Goal: Task Accomplishment & Management: Manage account settings

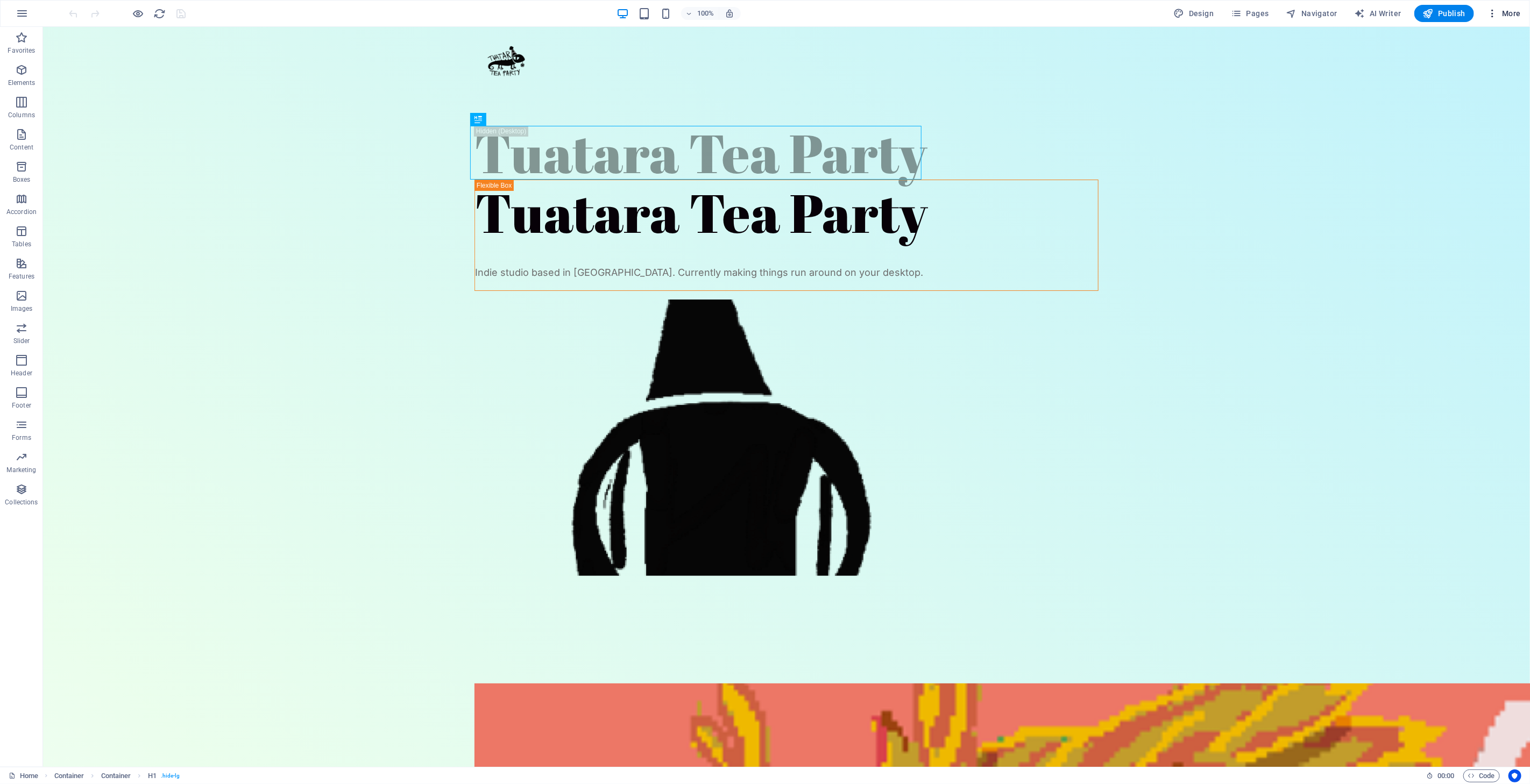
click at [1500, 8] on span "More" at bounding box center [1503, 14] width 34 height 11
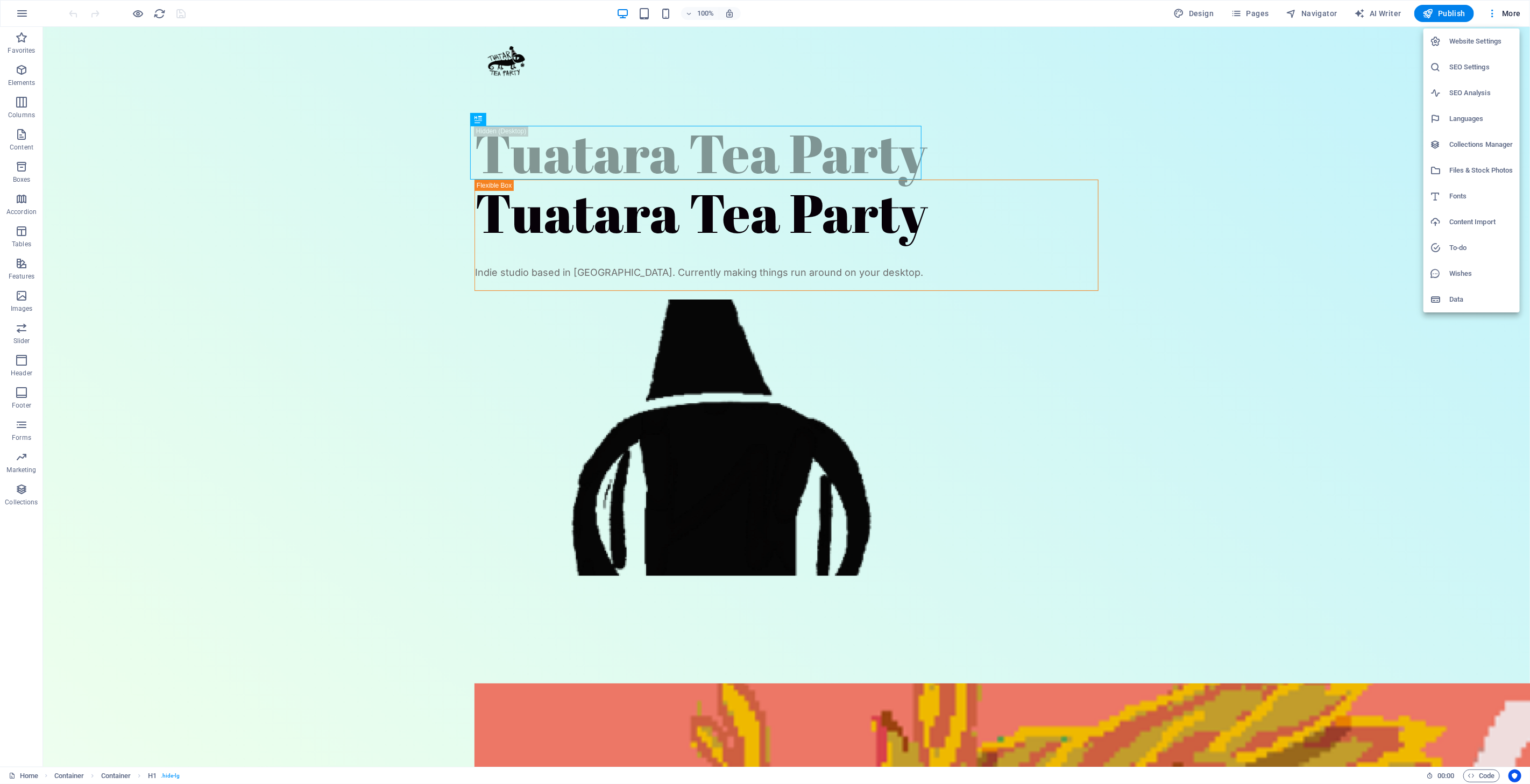
click at [1491, 34] on li "Website Settings" at bounding box center [1472, 42] width 96 height 26
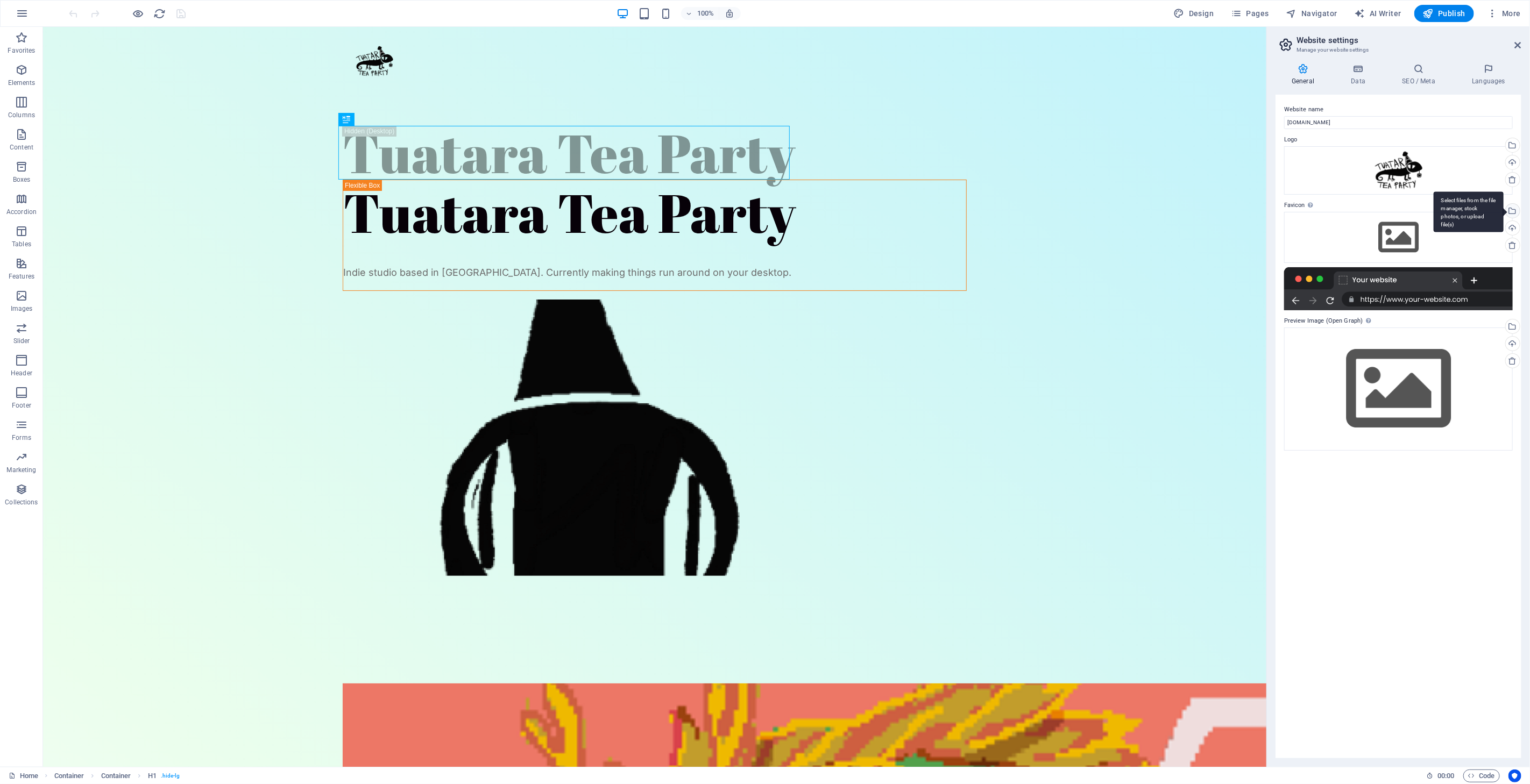
click at [1514, 212] on div "Select files from the file manager, stock photos, or upload file(s)" at bounding box center [1511, 212] width 16 height 16
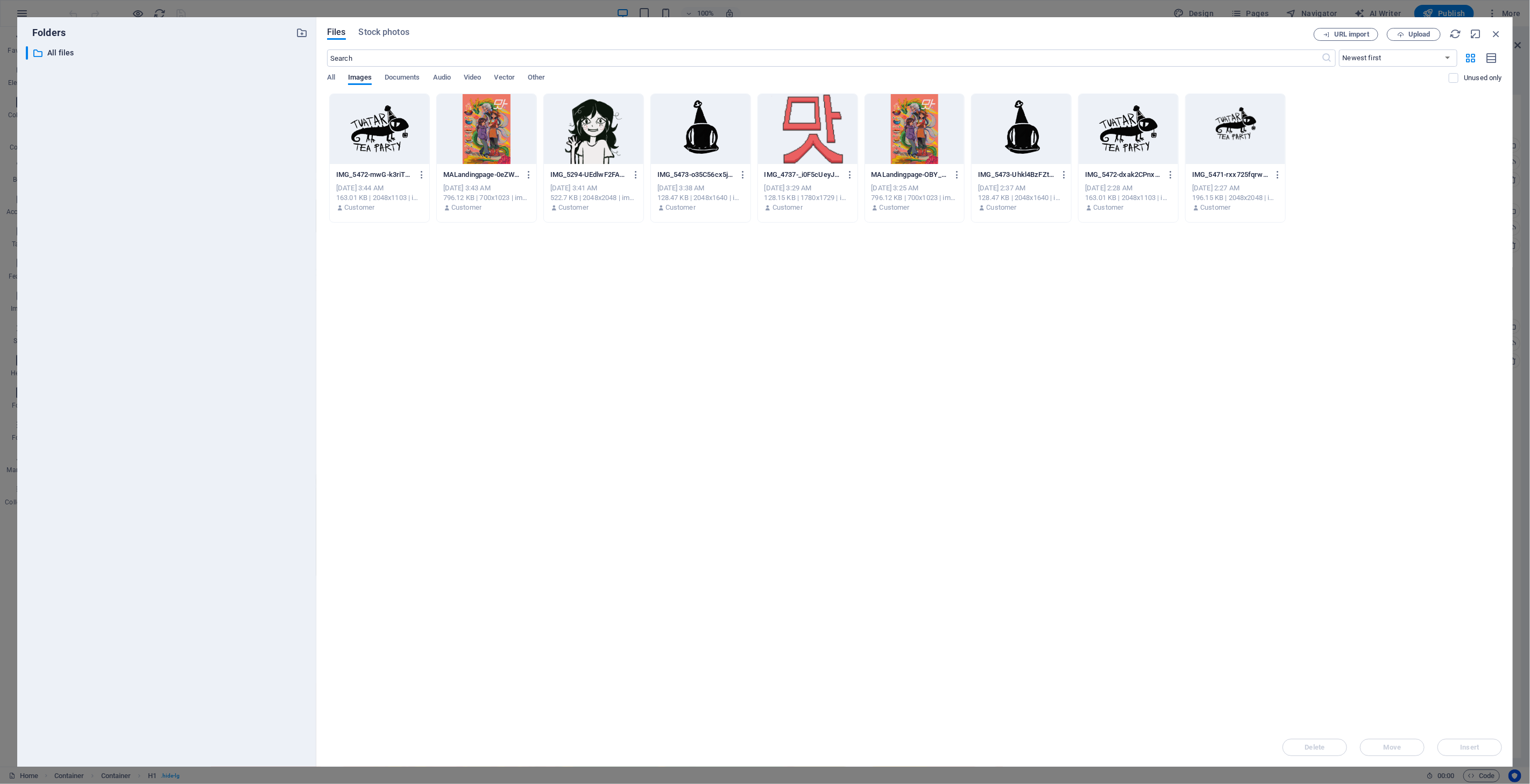
click at [389, 127] on div at bounding box center [379, 129] width 99 height 70
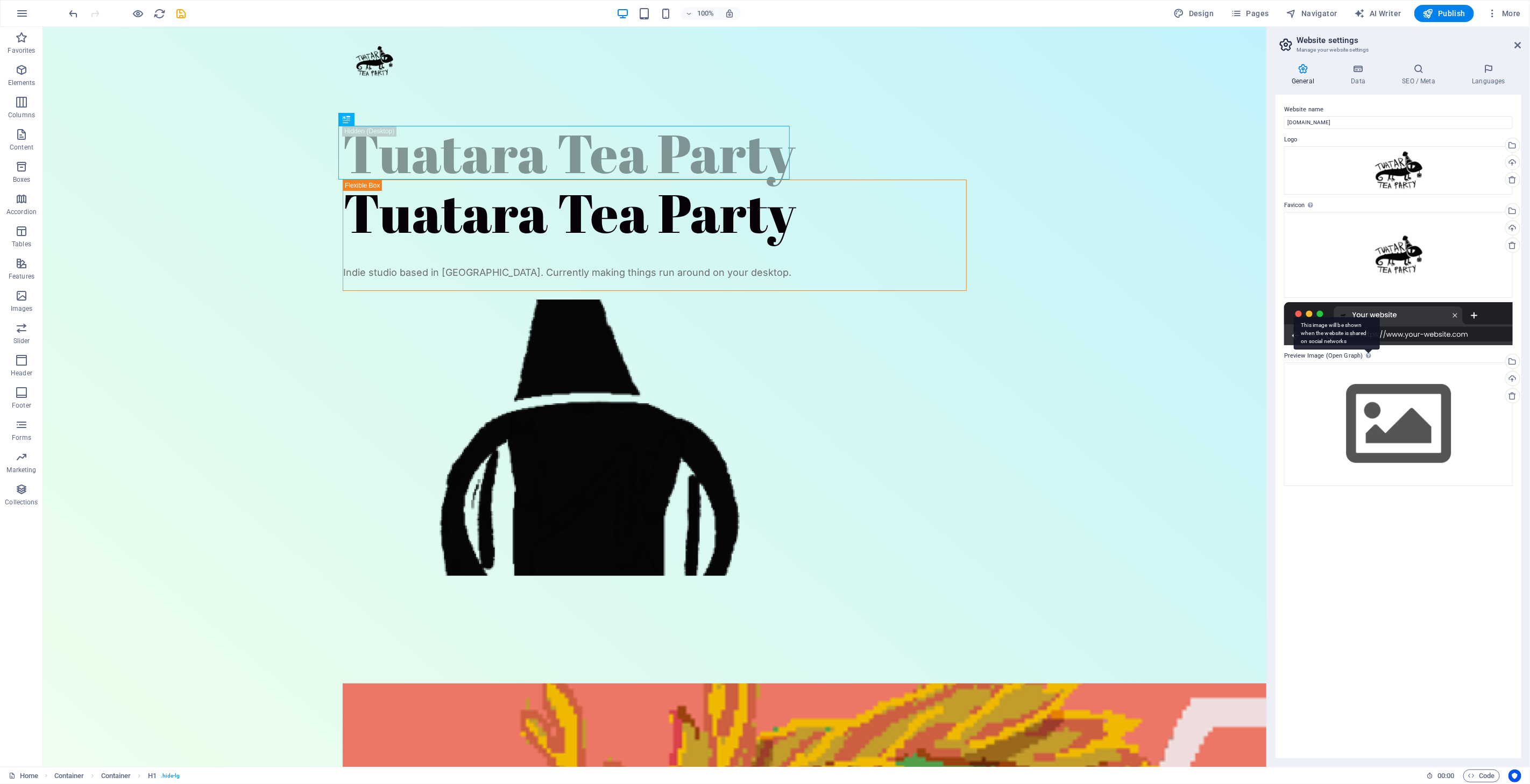
click at [1365, 350] on div "This image will be shown when the website is shared on social networks" at bounding box center [1337, 333] width 86 height 33
click at [1512, 213] on div "Select files from the file manager, stock photos, or upload file(s)" at bounding box center [1511, 212] width 16 height 16
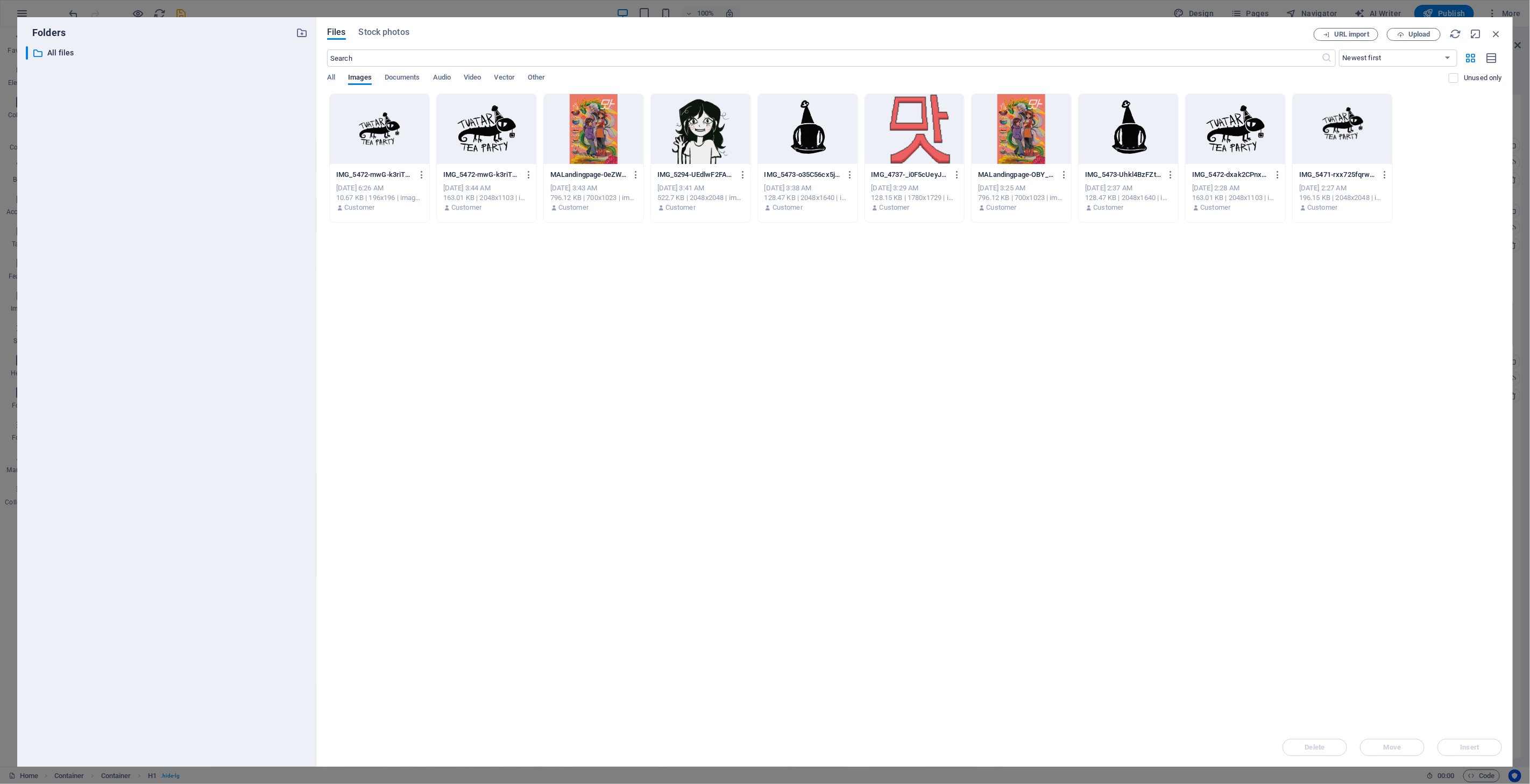
click at [827, 149] on div at bounding box center [807, 129] width 99 height 70
click at [827, 149] on div "1" at bounding box center [807, 129] width 99 height 70
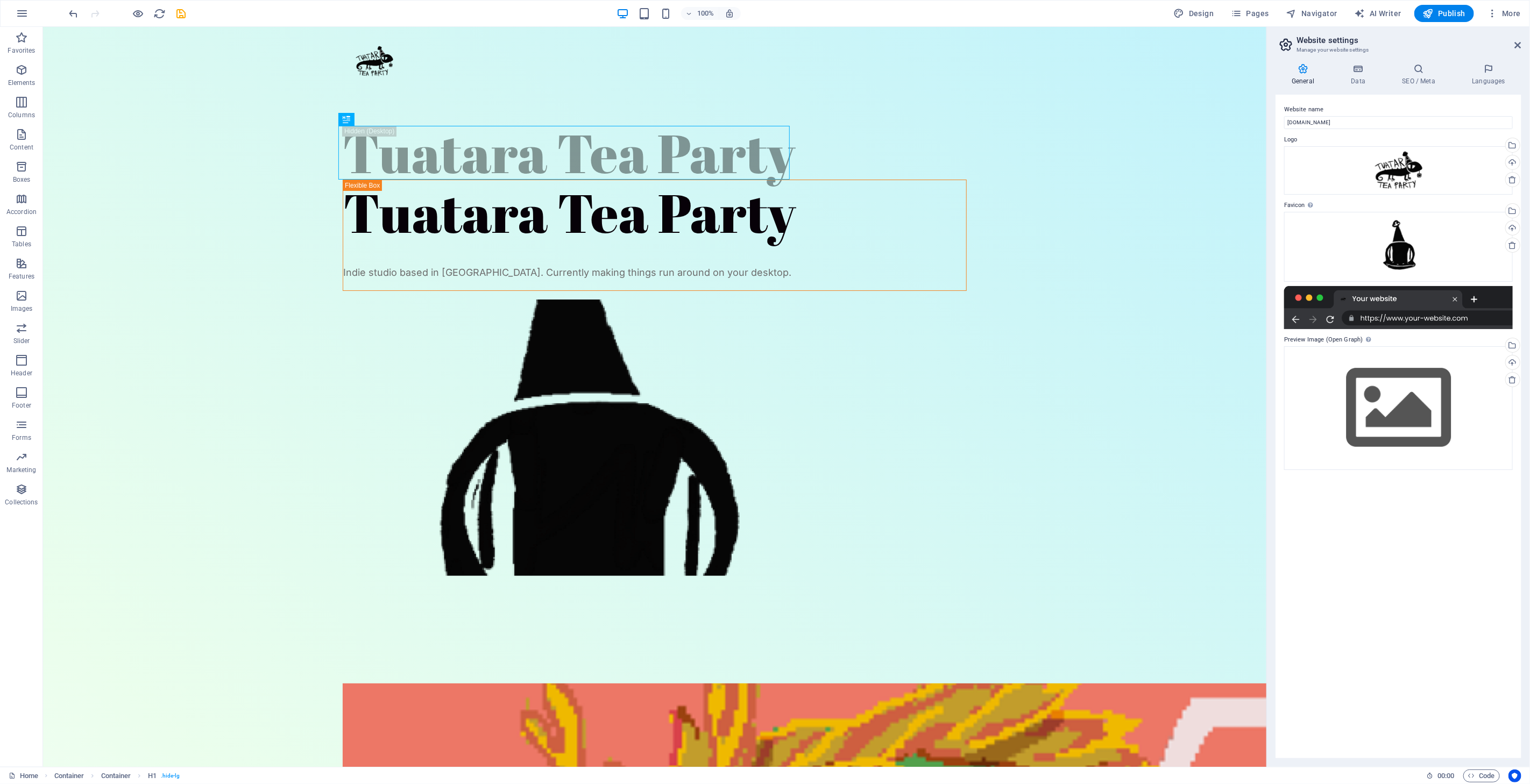
click at [1402, 530] on div "Website name [DOMAIN_NAME] Logo Drag files here, click to choose files or selec…" at bounding box center [1399, 426] width 246 height 663
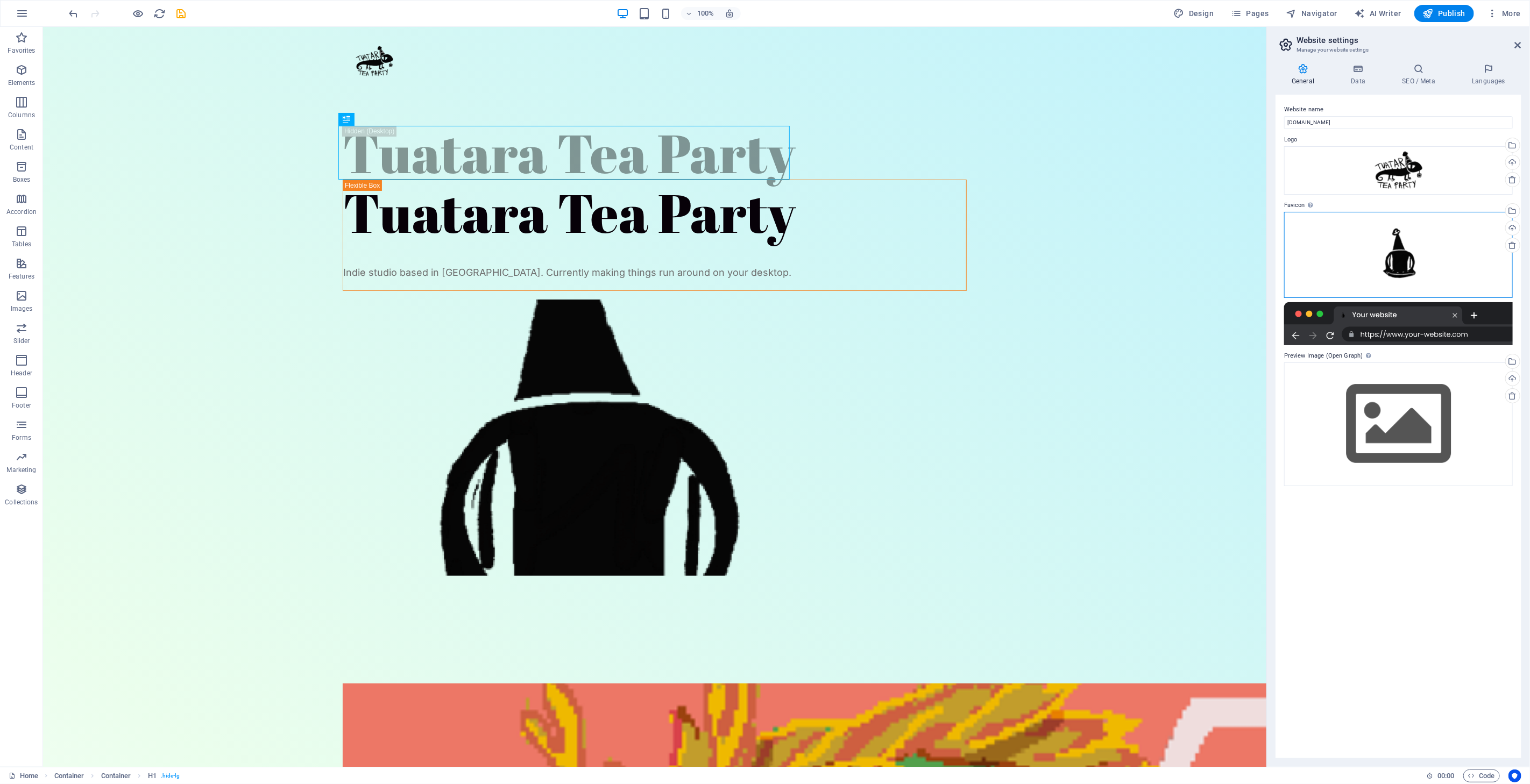
click at [1409, 266] on div "Drag files here, click to choose files or select files from Files or our free s…" at bounding box center [1398, 254] width 228 height 86
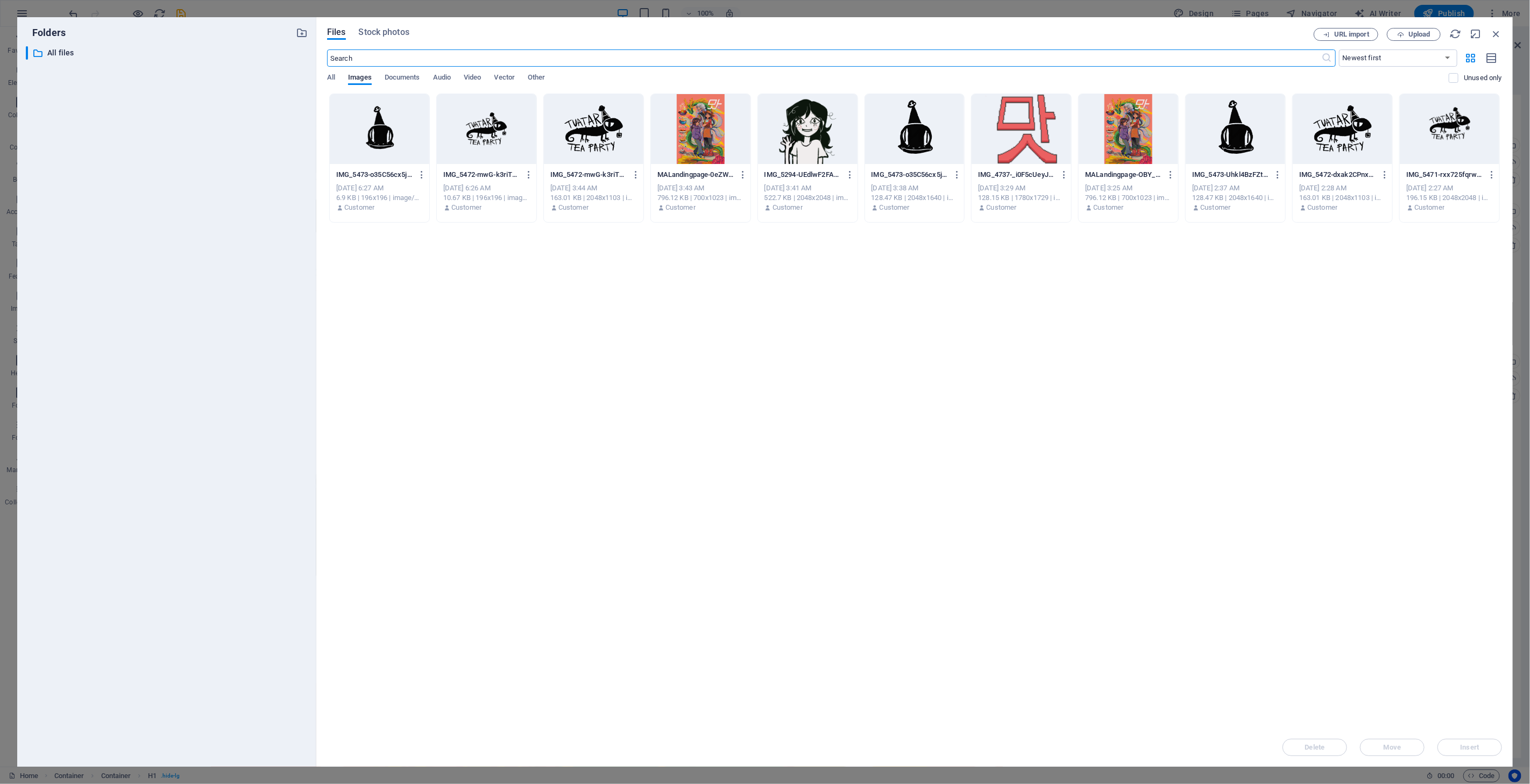
click at [1243, 149] on div at bounding box center [1235, 129] width 99 height 70
click at [1243, 149] on div "1" at bounding box center [1235, 129] width 99 height 70
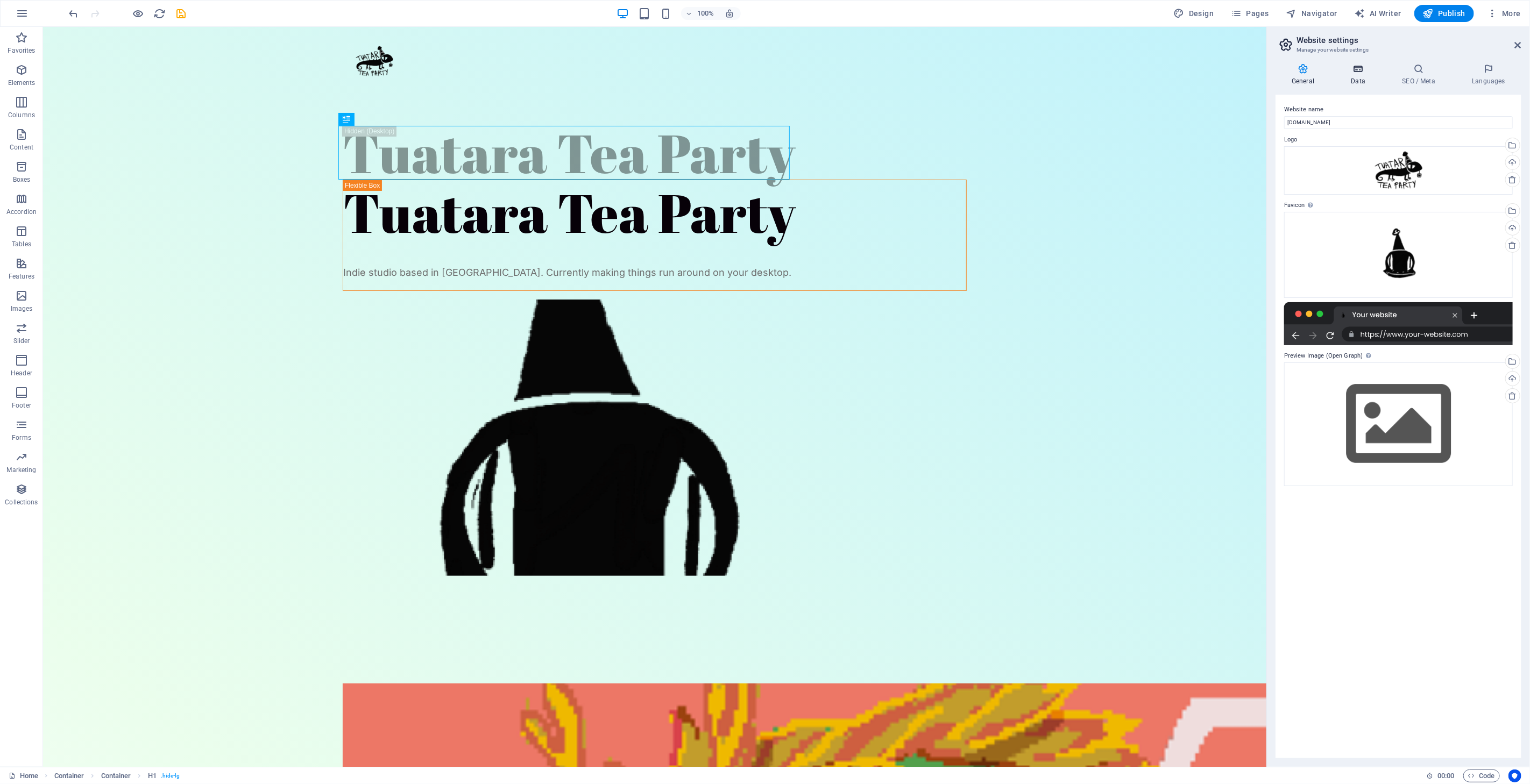
click at [1358, 84] on h4 "Data" at bounding box center [1360, 75] width 51 height 23
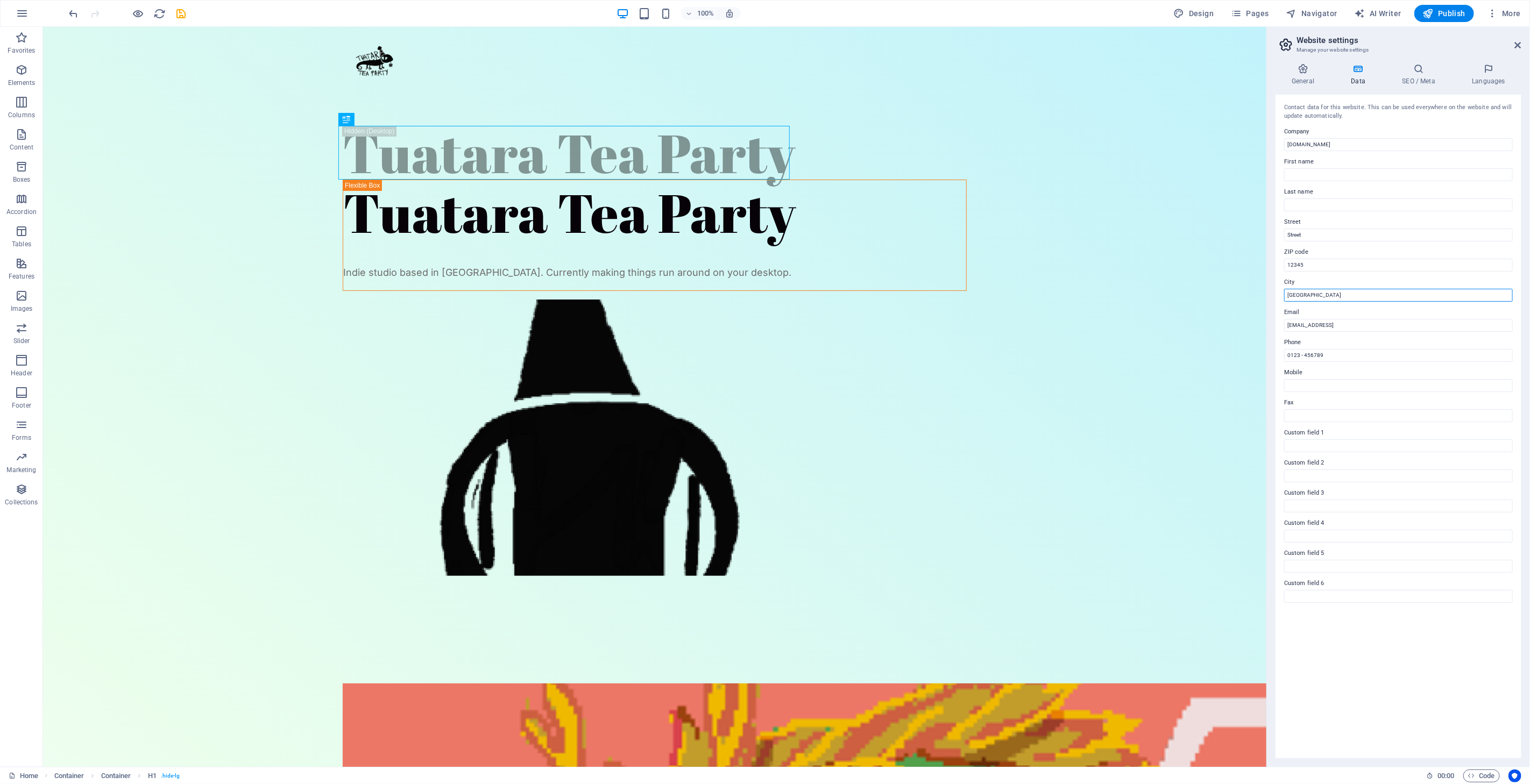
click at [1317, 293] on input "[GEOGRAPHIC_DATA]" at bounding box center [1398, 295] width 228 height 13
click at [1353, 299] on input "[GEOGRAPHIC_DATA]" at bounding box center [1398, 295] width 228 height 13
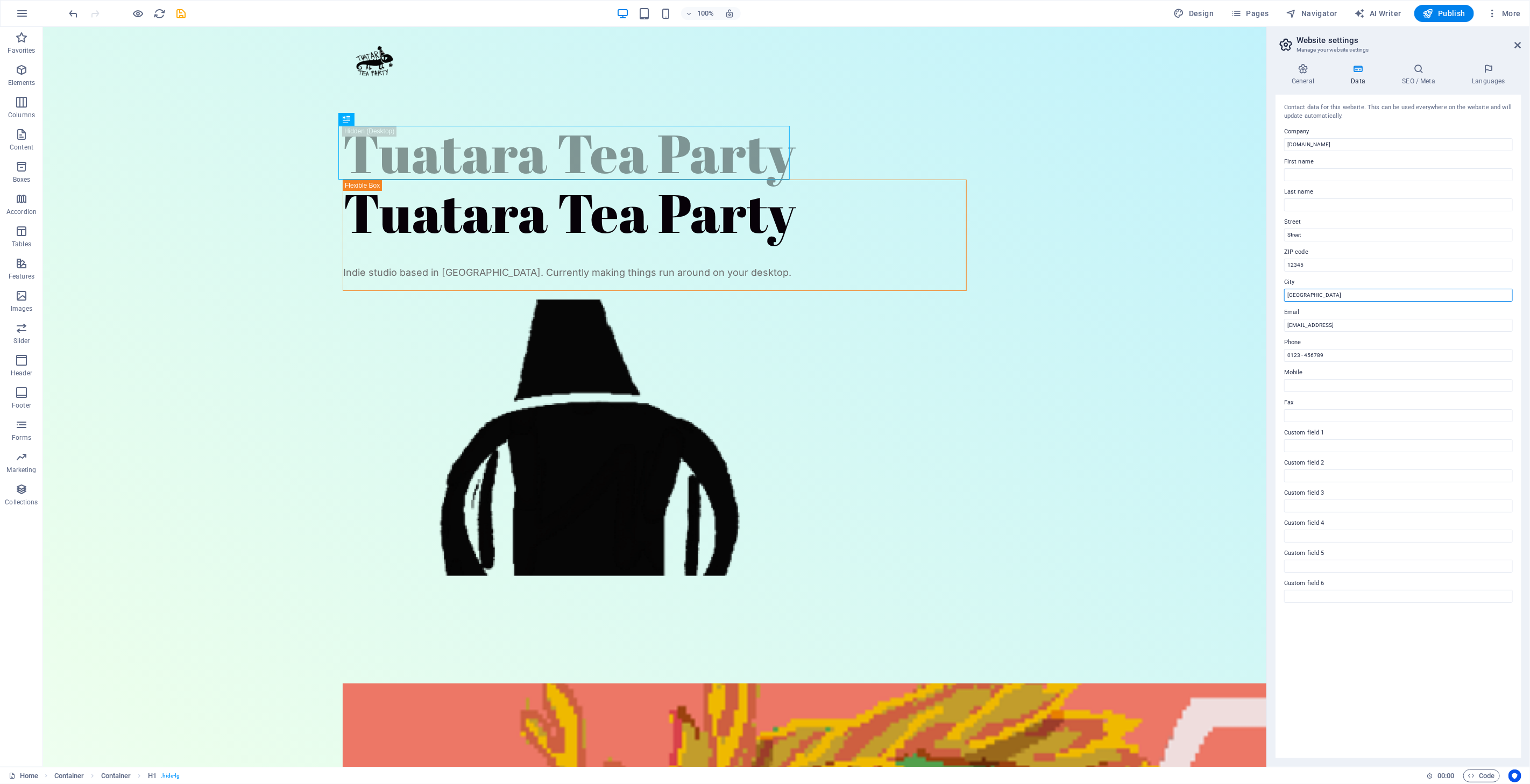
click at [1352, 296] on input "[GEOGRAPHIC_DATA]" at bounding box center [1398, 295] width 228 height 13
type input "Berl"
click at [1315, 299] on input "Berl" at bounding box center [1398, 295] width 228 height 13
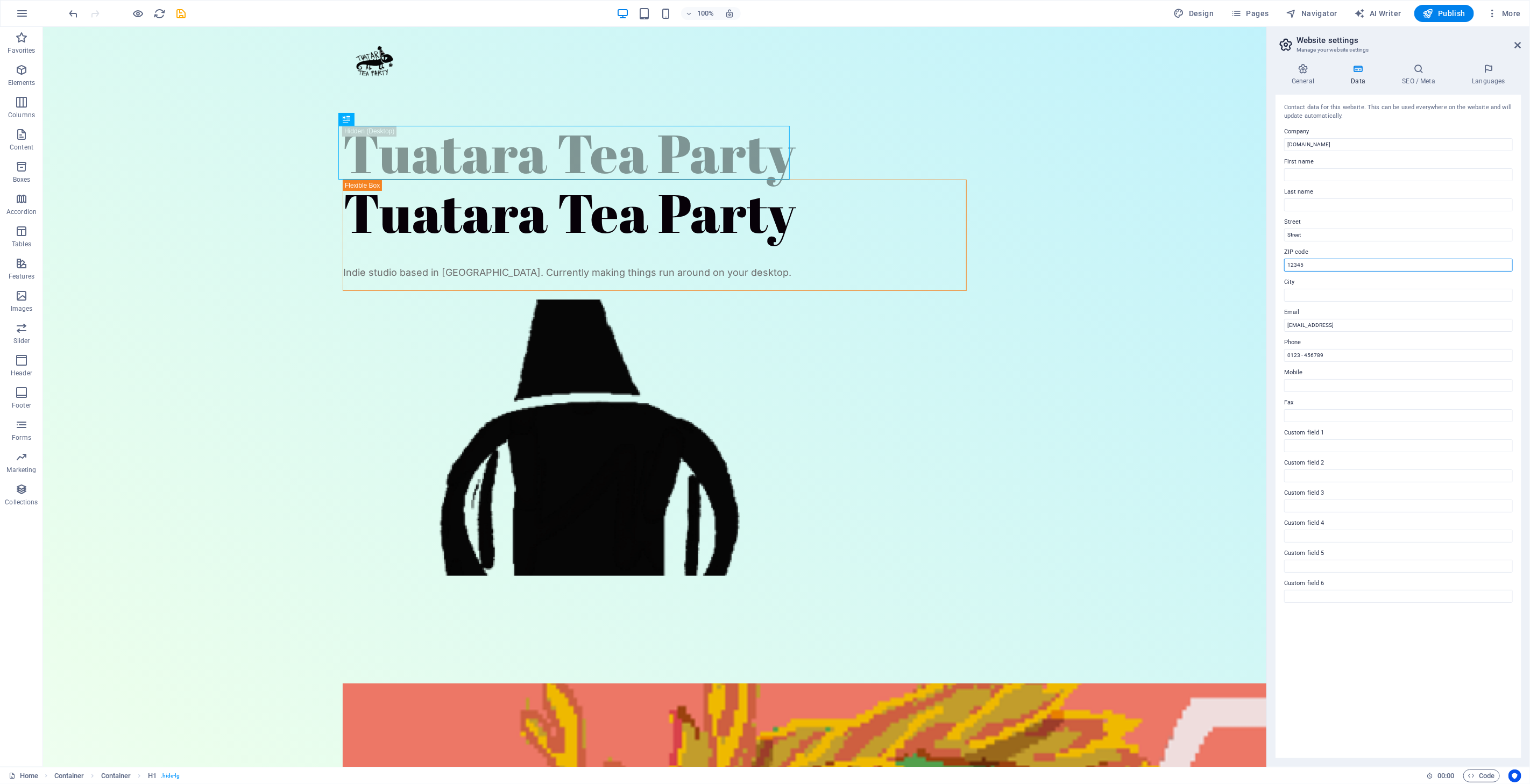
click at [1311, 264] on input "12345" at bounding box center [1398, 265] width 228 height 13
click at [1316, 234] on input "Street" at bounding box center [1398, 234] width 228 height 13
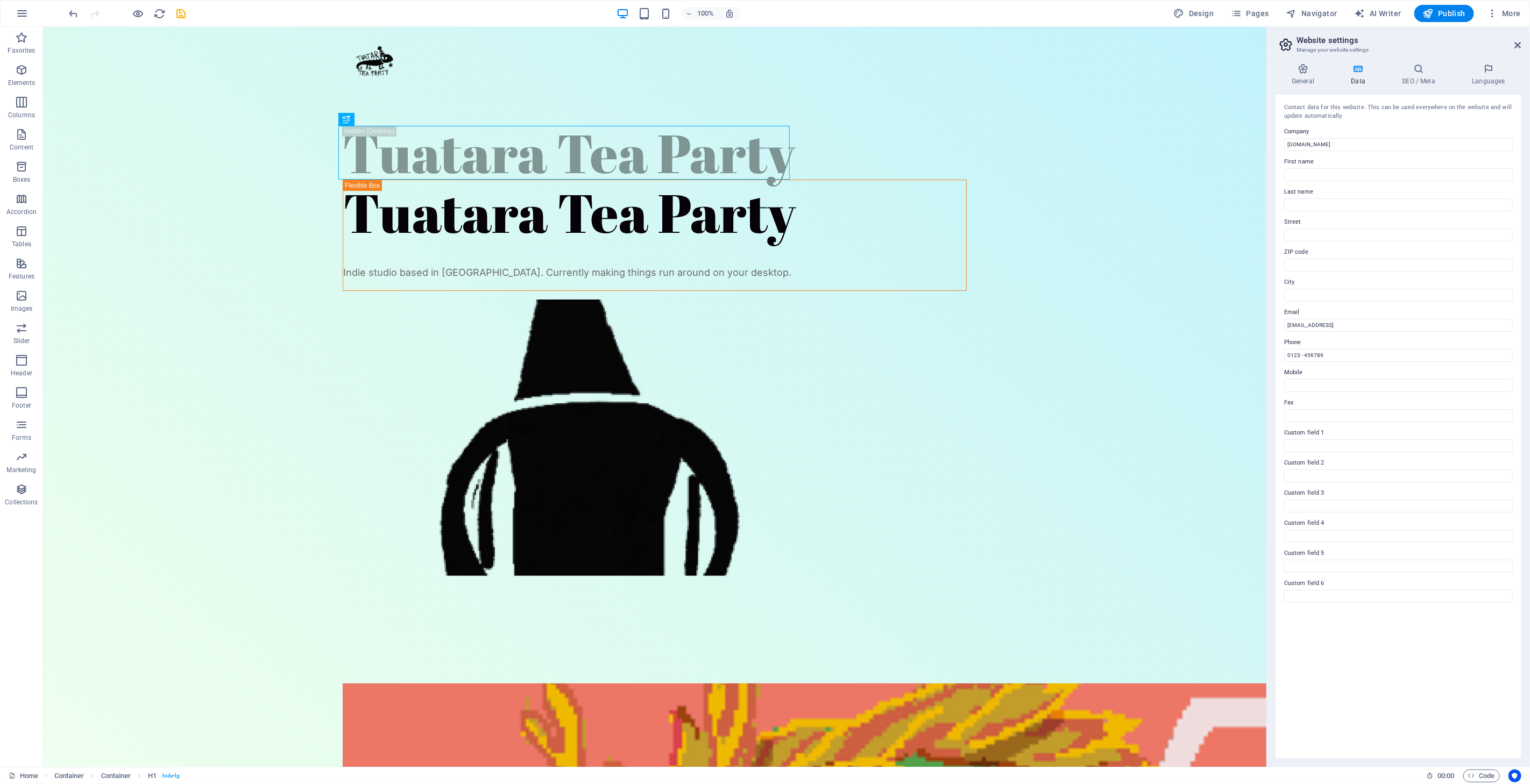
click at [1345, 435] on label "Custom field 1" at bounding box center [1398, 432] width 228 height 13
click at [1345, 439] on input "Custom field 1" at bounding box center [1398, 445] width 228 height 13
click at [1343, 442] on input "Custom field 1" at bounding box center [1398, 445] width 228 height 13
type input "'"
type input "Cool Games"
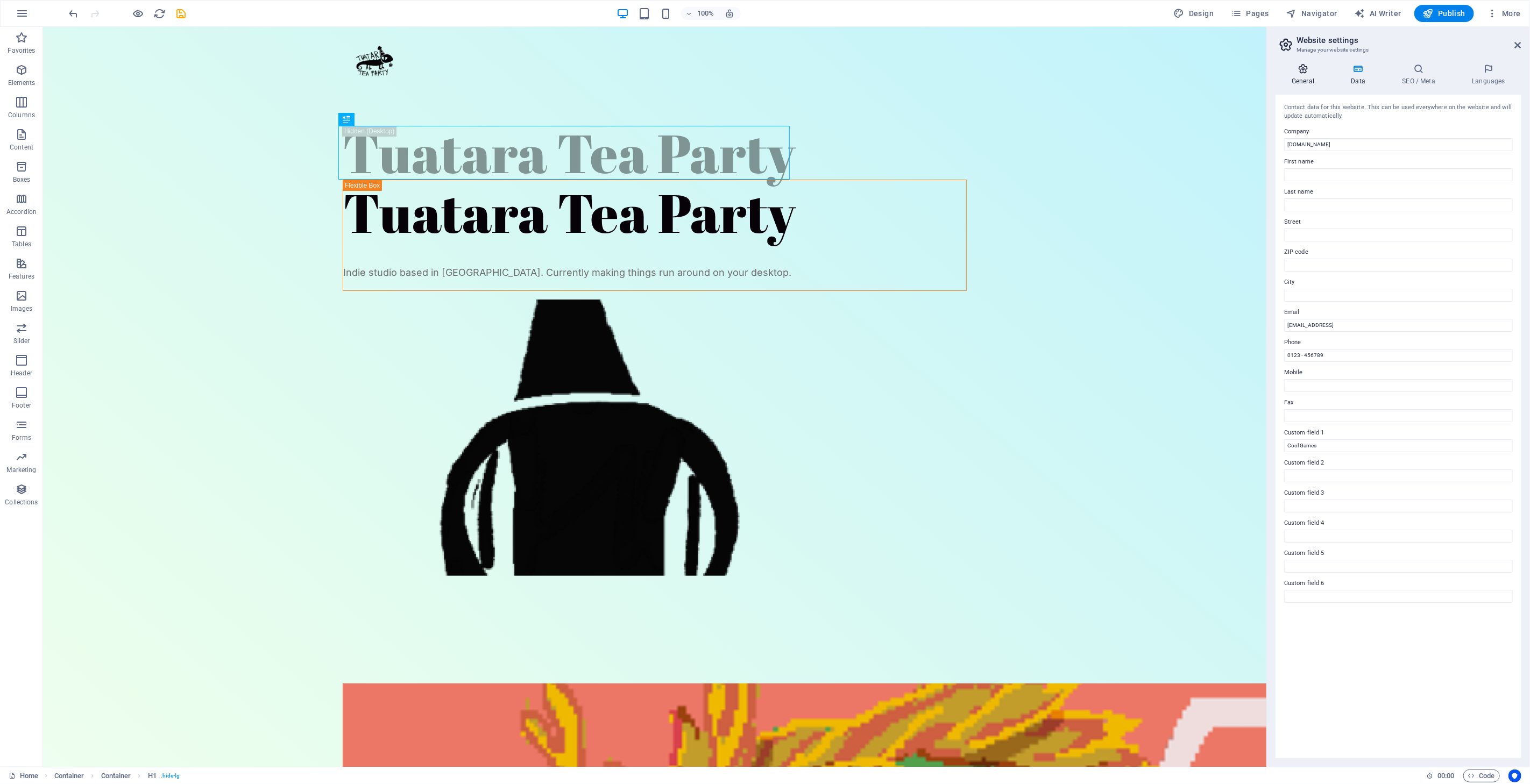
click at [1313, 71] on icon at bounding box center [1303, 69] width 55 height 11
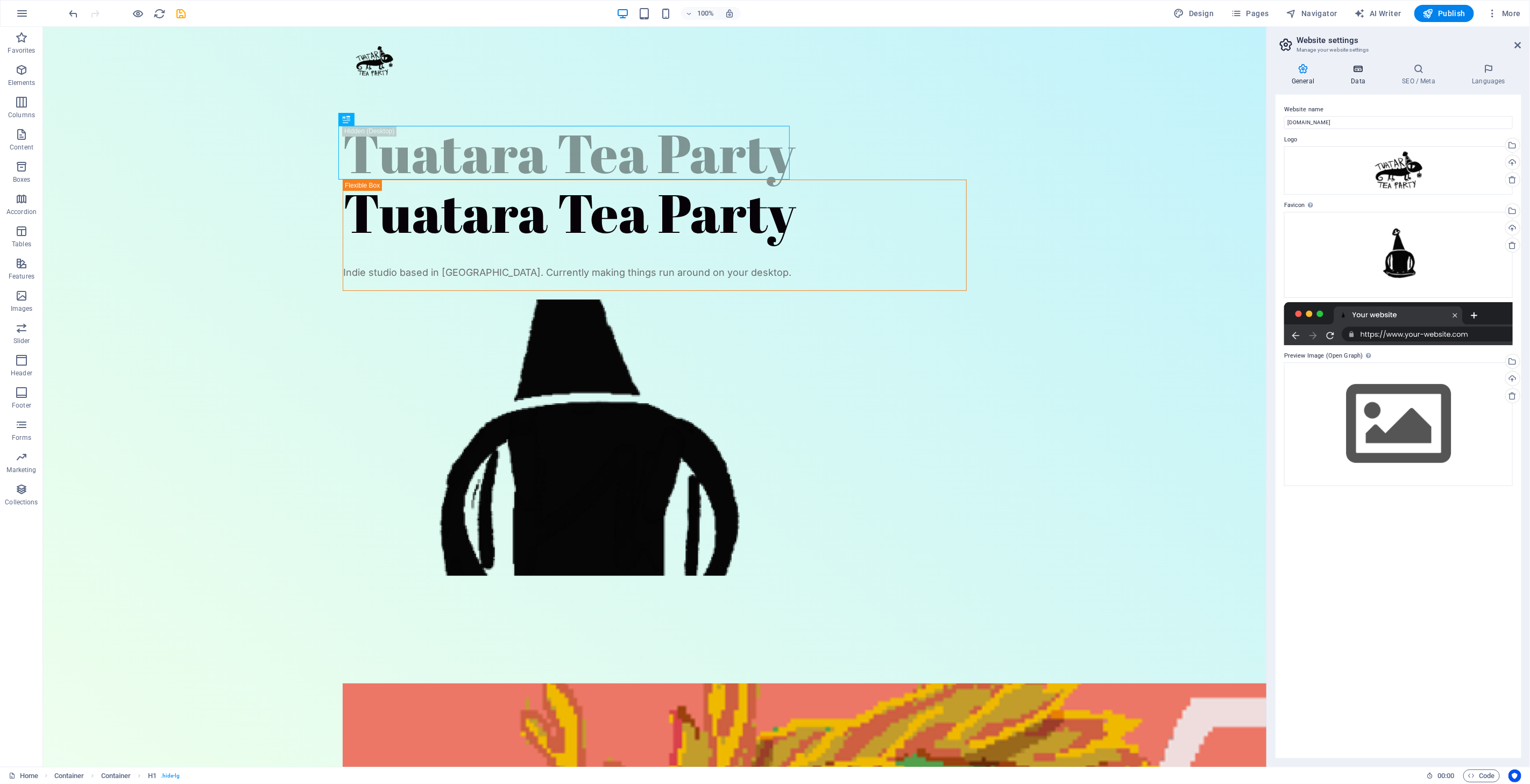
click at [1362, 73] on icon at bounding box center [1359, 69] width 47 height 11
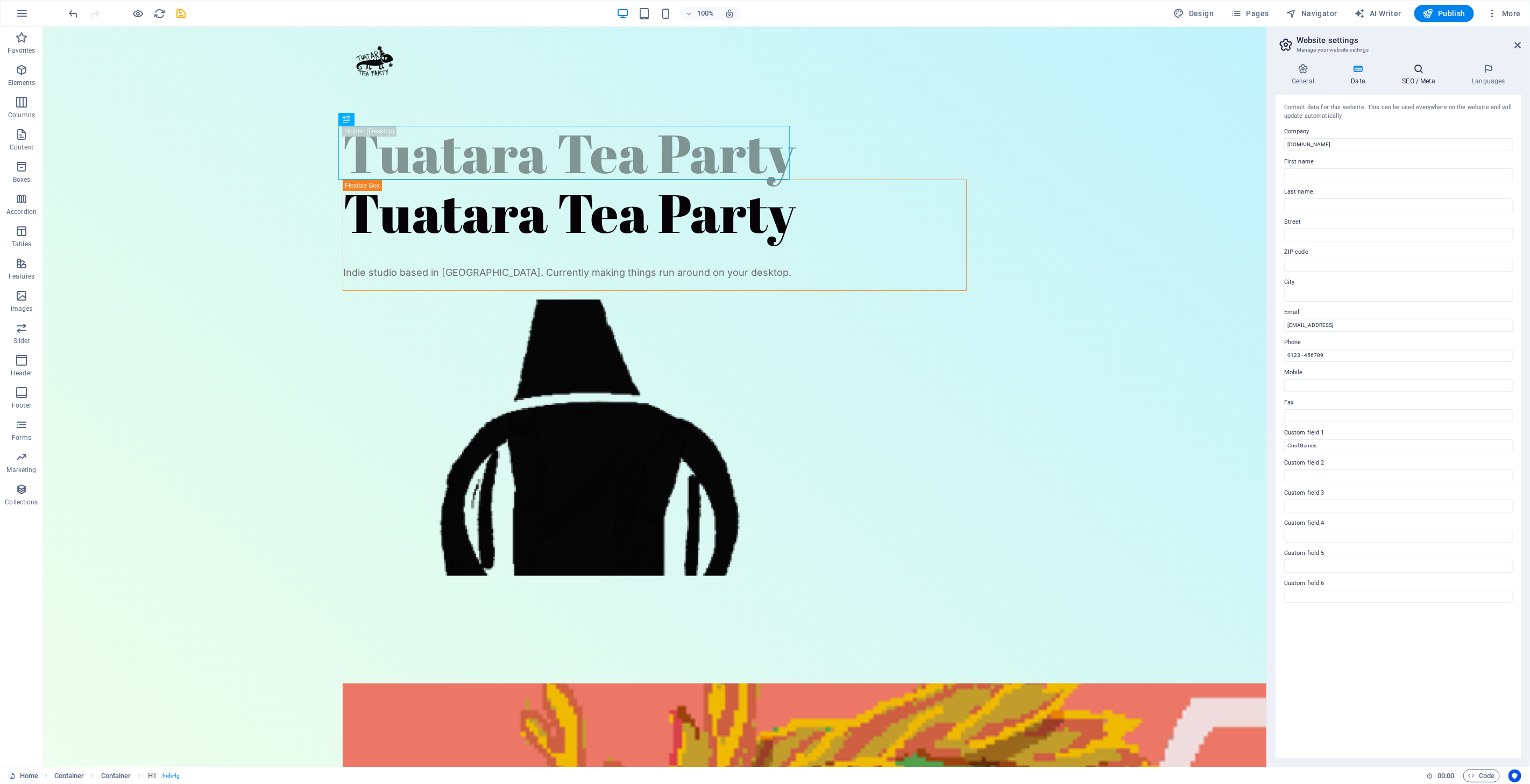
click at [1423, 74] on h4 "SEO / Meta" at bounding box center [1421, 75] width 70 height 23
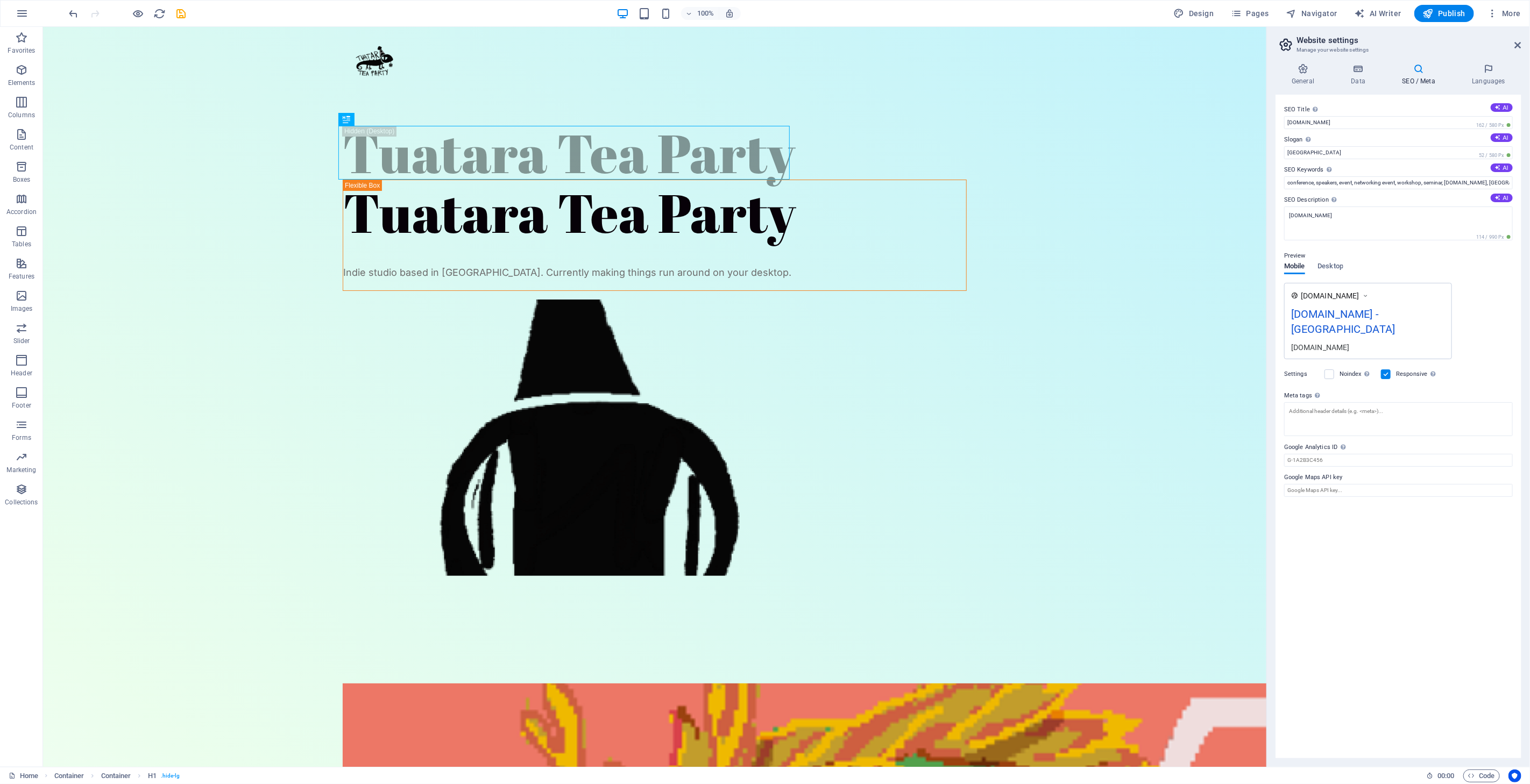
click at [1359, 162] on div "SEO Title The title of your website - make it something that stands out in sear…" at bounding box center [1399, 426] width 246 height 663
click at [1357, 156] on input "[GEOGRAPHIC_DATA]" at bounding box center [1398, 152] width 228 height 13
click at [1306, 142] on icon at bounding box center [1308, 140] width 5 height 6
click at [1306, 146] on input "Slogan The slogan of your website. AI" at bounding box center [1398, 152] width 228 height 13
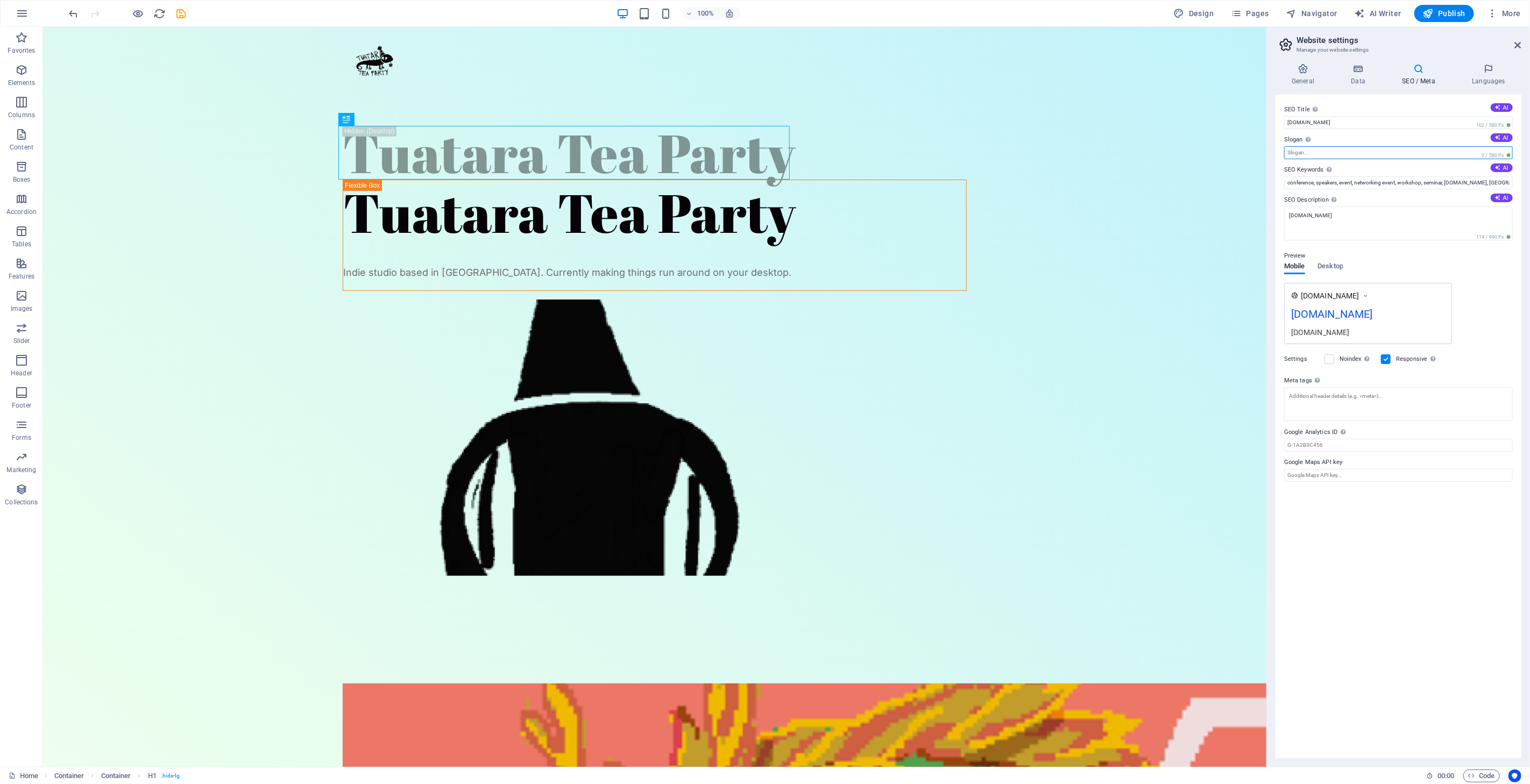
click at [1305, 155] on input "Slogan The slogan of your website. AI" at bounding box center [1398, 152] width 228 height 13
drag, startPoint x: 1337, startPoint y: 180, endPoint x: 1250, endPoint y: 153, distance: 91.1
drag, startPoint x: 1372, startPoint y: 219, endPoint x: 1287, endPoint y: 221, distance: 85.0
click at [1287, 221] on textarea "[DOMAIN_NAME]" at bounding box center [1398, 227] width 228 height 42
click at [1340, 154] on input "Cool Games" at bounding box center [1398, 152] width 228 height 13
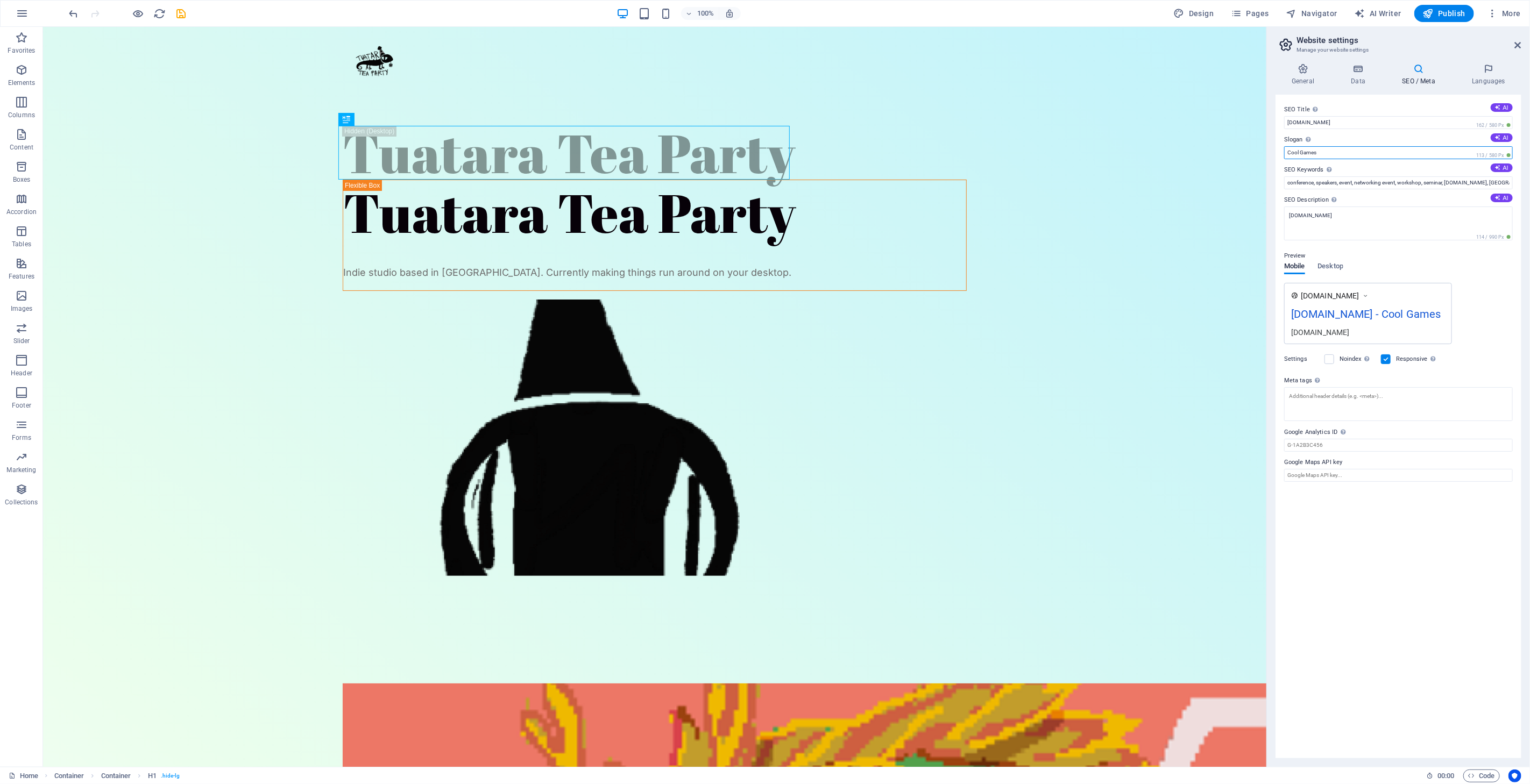
click at [1340, 154] on input "Cool Games" at bounding box center [1398, 152] width 228 height 13
type input "Indie Dev"
click at [1339, 154] on input "Indie Dev" at bounding box center [1398, 152] width 228 height 13
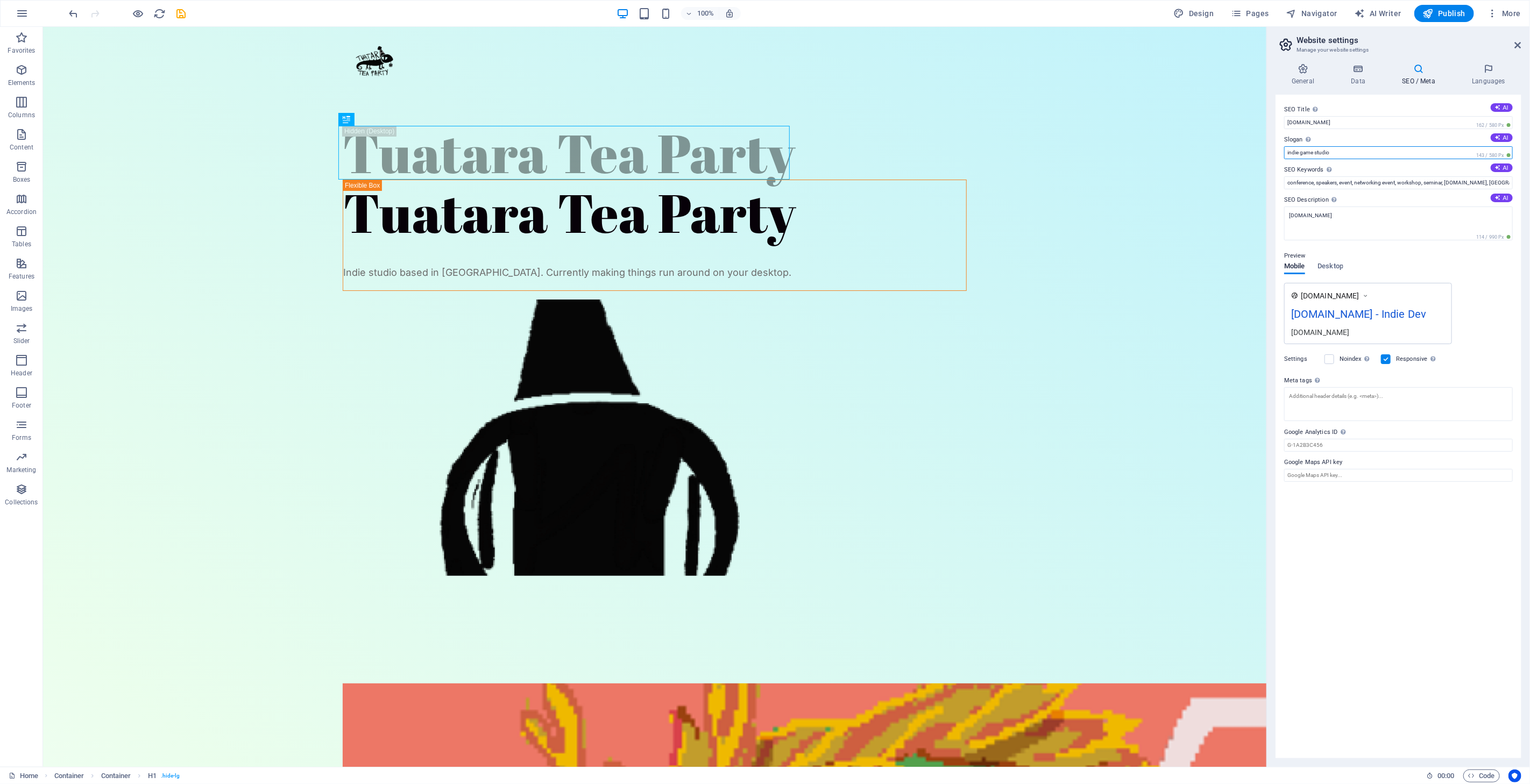
type input "indie game studio"
click at [1343, 187] on input "conference, speakers, event, networking event, workshop, seminar, [DOMAIN_NAME]…" at bounding box center [1398, 183] width 228 height 13
click at [1339, 185] on input "conference, speakers, event, networking event, workshop, seminar, [DOMAIN_NAME]…" at bounding box center [1398, 183] width 228 height 13
click at [1344, 183] on input "[DOMAIN_NAME]" at bounding box center [1398, 183] width 228 height 13
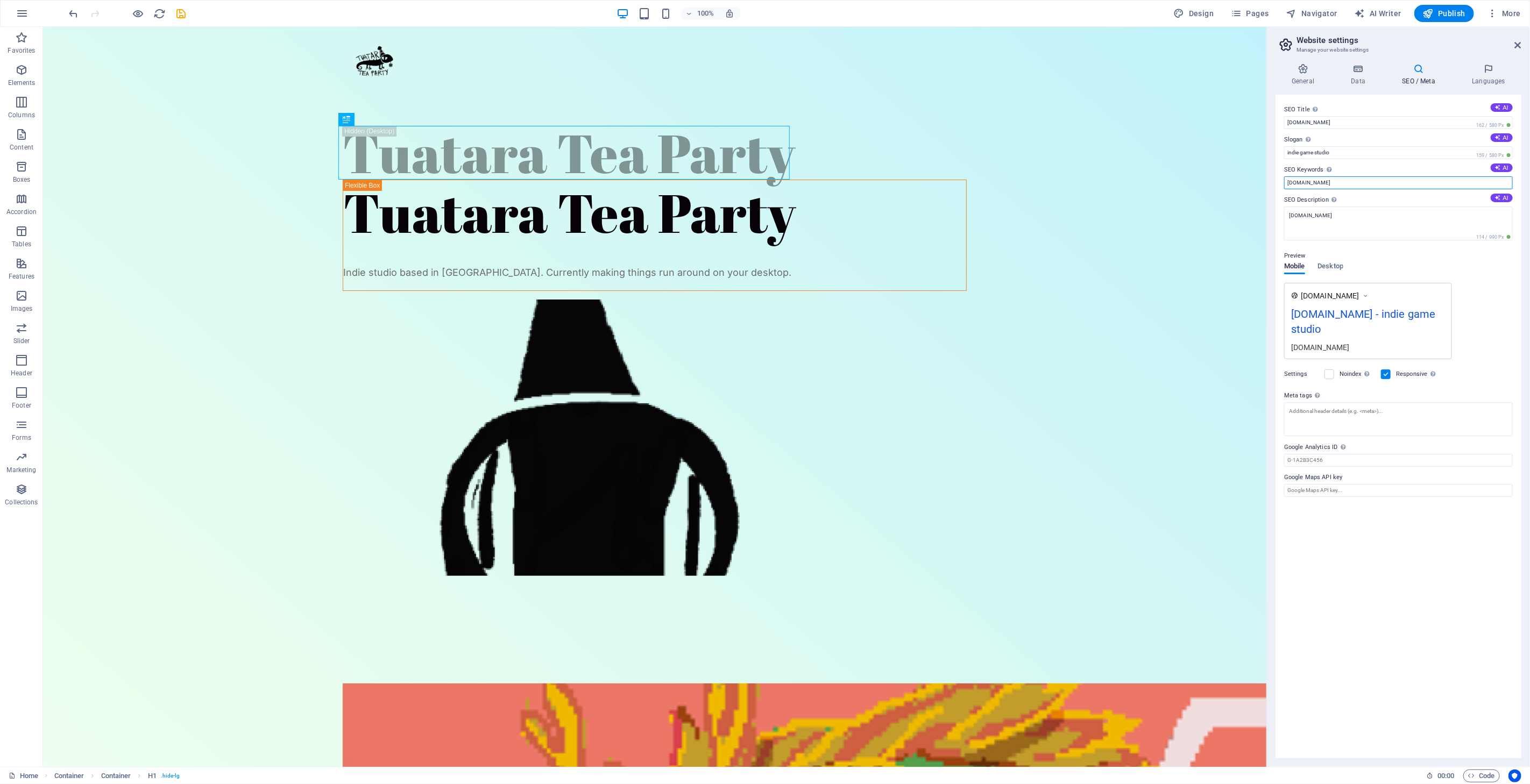
click at [1340, 179] on input "[DOMAIN_NAME]" at bounding box center [1398, 183] width 228 height 13
type input "[DOMAIN_NAME]"
type input "conference, speakers, event, networking event, workshop, seminar, [DOMAIN_NAME]…"
click at [1357, 185] on input "conference, speakers, event, networking event, workshop, seminar, [DOMAIN_NAME]…" at bounding box center [1398, 183] width 228 height 13
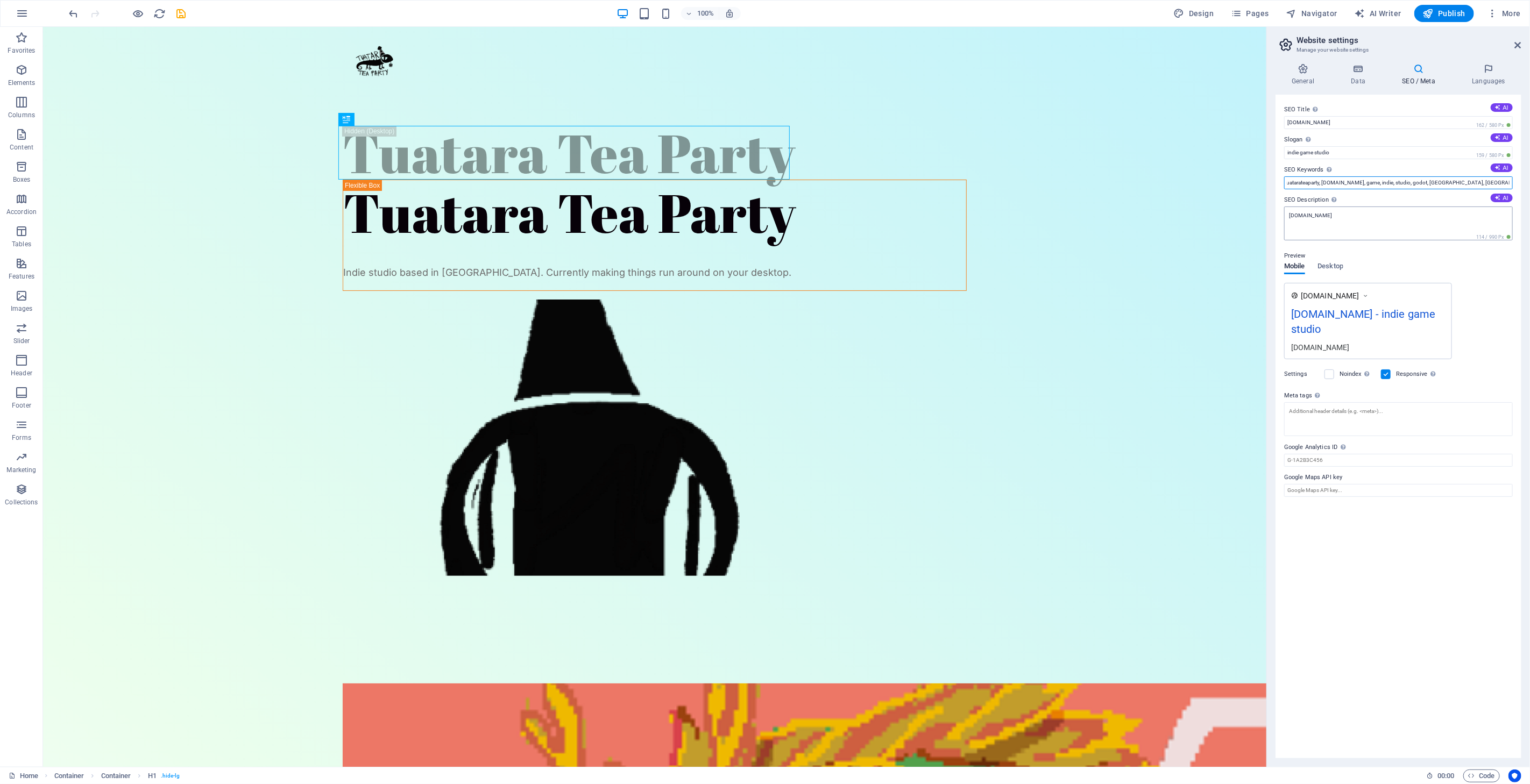
type input "tuatarateaparty, [DOMAIN_NAME], game, indie, studio, godot, [GEOGRAPHIC_DATA], …"
click at [1374, 218] on textarea "[DOMAIN_NAME]" at bounding box center [1398, 223] width 228 height 34
drag, startPoint x: 1395, startPoint y: 247, endPoint x: 1223, endPoint y: 218, distance: 174.4
click at [1400, 230] on textarea "[DOMAIN_NAME]" at bounding box center [1398, 227] width 228 height 42
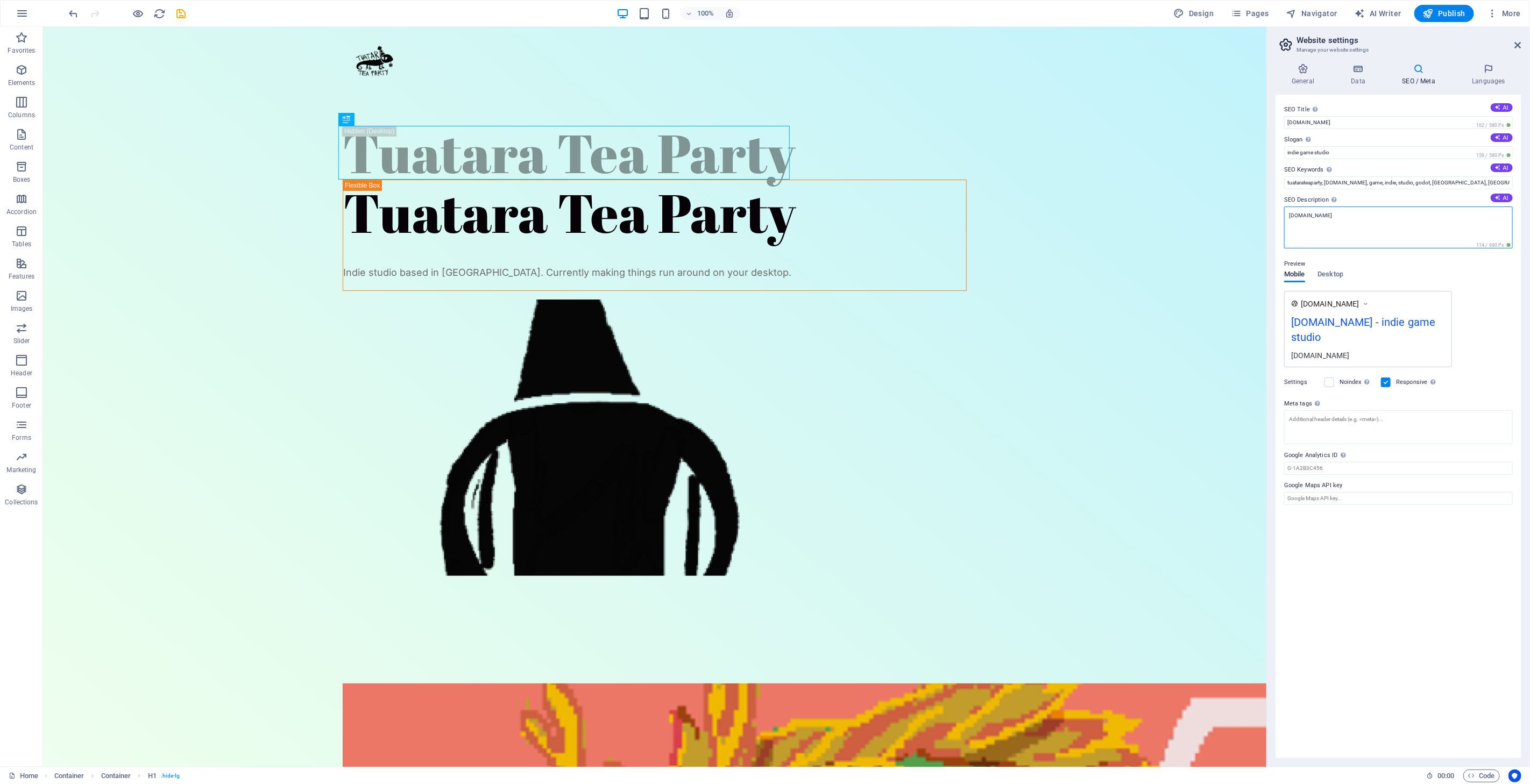
drag, startPoint x: 1319, startPoint y: 245, endPoint x: 1259, endPoint y: 217, distance: 66.2
click at [1406, 229] on textarea "[DOMAIN_NAME]" at bounding box center [1398, 227] width 228 height 42
click at [1506, 200] on button "AI" at bounding box center [1501, 197] width 22 height 8
drag, startPoint x: 1311, startPoint y: 215, endPoint x: 1267, endPoint y: 215, distance: 44.0
click at [1267, 215] on aside "Website settings Manage your website settings General Data SEO / Meta Languages…" at bounding box center [1399, 397] width 264 height 740
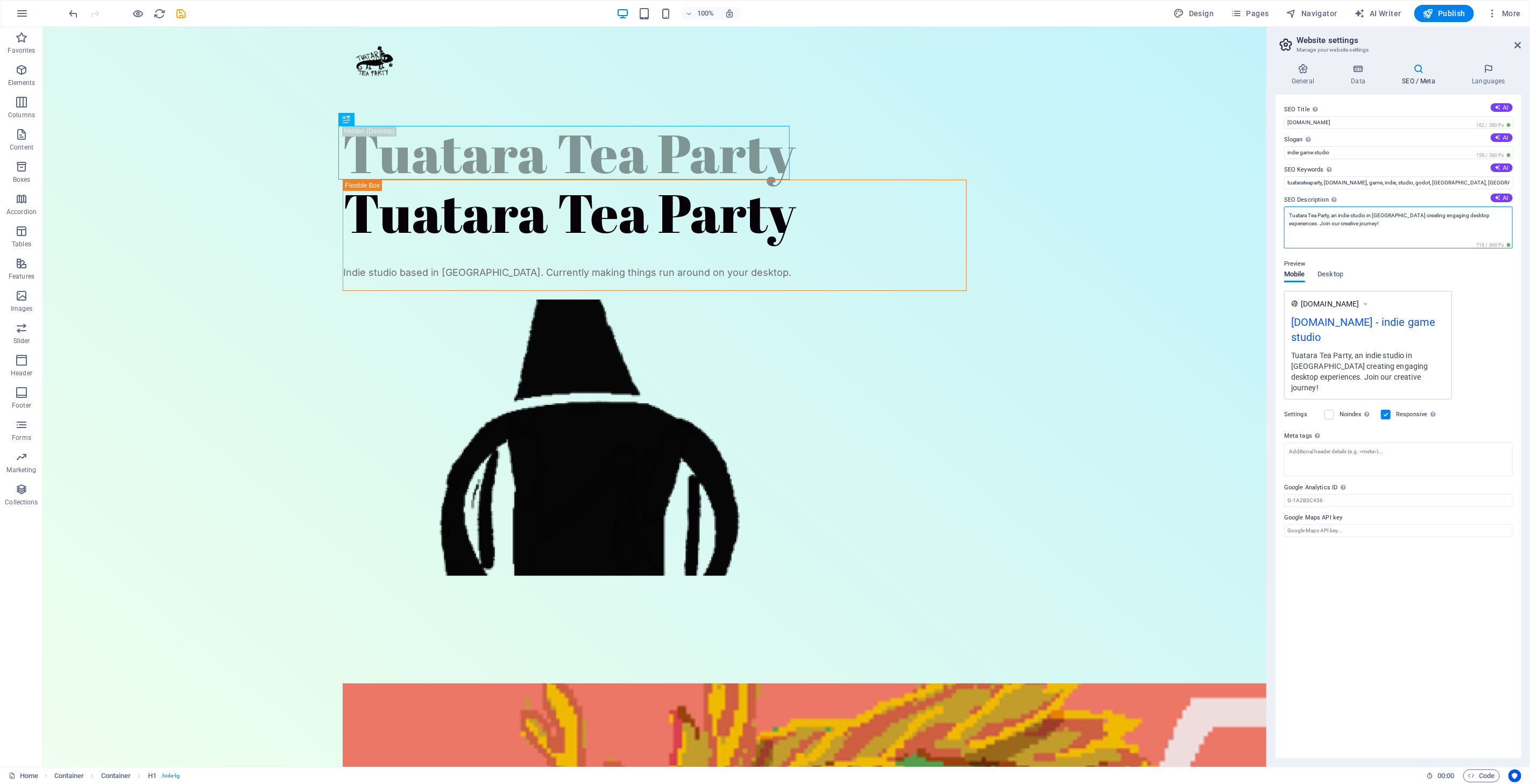
click at [1337, 213] on textarea "Tuatara Tea Party, an indie studio in [GEOGRAPHIC_DATA] creating engaging deskt…" at bounding box center [1398, 227] width 228 height 42
click at [1388, 232] on textarea "Tuatara Tea Party is an indie studio in [GEOGRAPHIC_DATA] creating engaging des…" at bounding box center [1398, 227] width 228 height 42
click at [1331, 214] on textarea "Tuatara Tea Party is an indie studio in [GEOGRAPHIC_DATA] creating engaging des…" at bounding box center [1398, 227] width 228 height 42
click at [1343, 219] on textarea "Tuatara Tea Party is an indie studio in [GEOGRAPHIC_DATA] creating engaging des…" at bounding box center [1398, 227] width 228 height 42
click at [1346, 218] on textarea "Tuatara Tea Party is an indie studio in [GEOGRAPHIC_DATA] creating engaging des…" at bounding box center [1398, 227] width 228 height 42
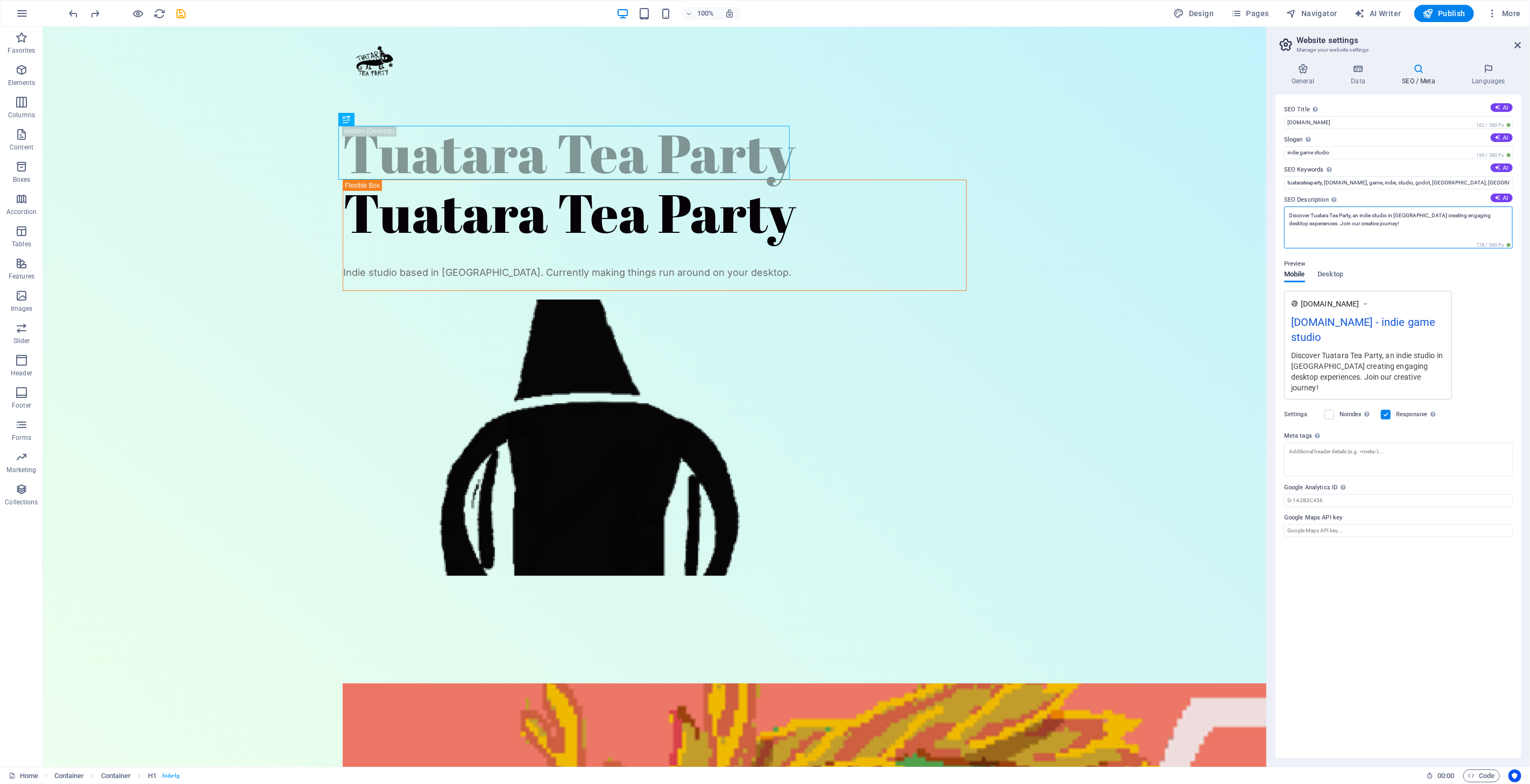
drag, startPoint x: 1356, startPoint y: 240, endPoint x: 1261, endPoint y: 215, distance: 98.2
click at [1331, 212] on textarea "Tuatara Tea Party, an indie studio in [GEOGRAPHIC_DATA] creating engaging deskt…" at bounding box center [1398, 227] width 228 height 42
click at [1333, 214] on textarea "Tuatara Tea Party, an indie studio in [GEOGRAPHIC_DATA] creating engaging deskt…" at bounding box center [1398, 227] width 228 height 42
click at [1359, 215] on textarea "Tuatara Tea Party, is an indie studio in [GEOGRAPHIC_DATA] creating engaging de…" at bounding box center [1398, 227] width 228 height 42
click at [1406, 232] on textarea "Tuatara Tea Party, is an indie game studio in [GEOGRAPHIC_DATA] creating engagi…" at bounding box center [1398, 227] width 228 height 42
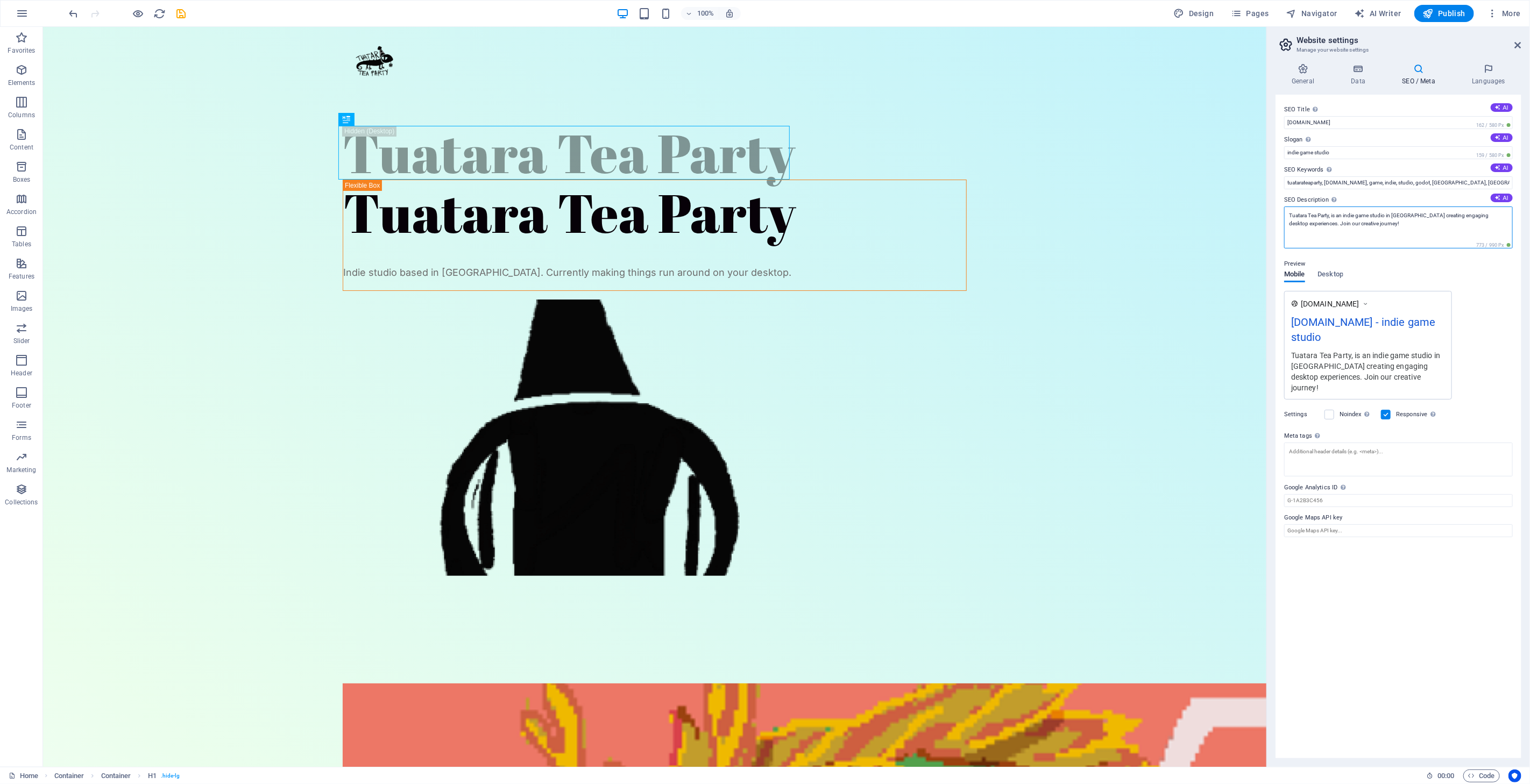
click at [1425, 224] on textarea "Tuatara Tea Party, is an indie game studio in [GEOGRAPHIC_DATA] creating engagi…" at bounding box center [1398, 227] width 228 height 42
drag, startPoint x: 1422, startPoint y: 218, endPoint x: 1318, endPoint y: 221, distance: 104.0
click at [1318, 221] on textarea "Tuatara Tea Party, is an indie game studio in [GEOGRAPHIC_DATA] creating engagi…" at bounding box center [1398, 227] width 228 height 42
click at [1418, 228] on textarea "Tuatara Tea Party, is an indie game studio in [GEOGRAPHIC_DATA]. We make things…" at bounding box center [1398, 227] width 228 height 42
click at [1424, 216] on textarea "Tuatara Tea Party, is an indie game studio in [GEOGRAPHIC_DATA]. We make things…" at bounding box center [1398, 227] width 228 height 42
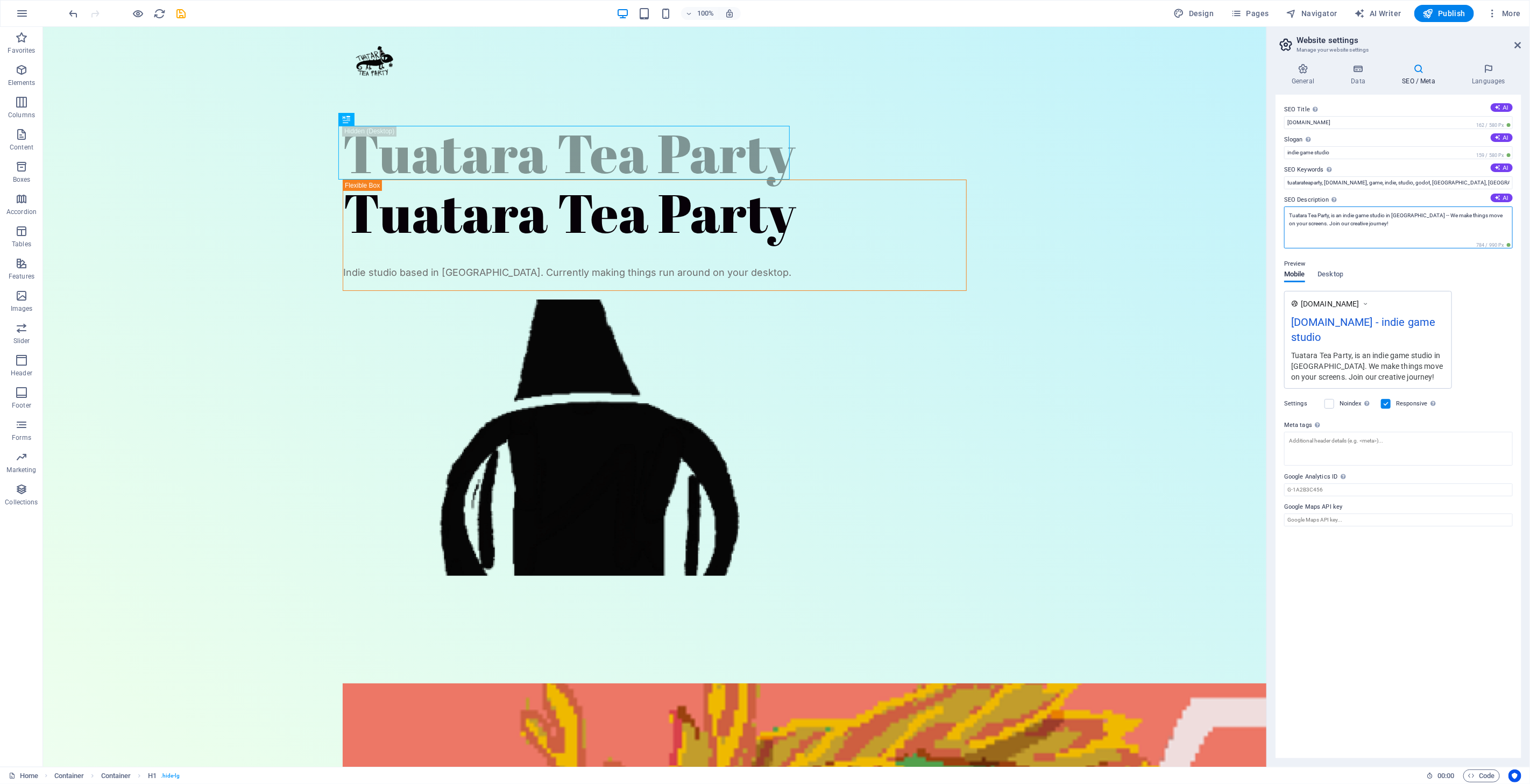
click at [1409, 232] on textarea "Tuatara Tea Party, is an indie game studio in [GEOGRAPHIC_DATA] -- We make thin…" at bounding box center [1398, 227] width 228 height 42
drag, startPoint x: 1407, startPoint y: 224, endPoint x: 1321, endPoint y: 224, distance: 86.0
click at [1321, 224] on textarea "Tuatara Tea Party, is an indie game studio in [GEOGRAPHIC_DATA] -- We make thin…" at bounding box center [1398, 227] width 228 height 42
click at [1313, 224] on textarea "Tuatara Tea Party, is an indie game studio in [GEOGRAPHIC_DATA] -- We make thin…" at bounding box center [1398, 227] width 228 height 42
click at [1396, 227] on textarea "Tuatara Tea Party, is an indie game studio in [GEOGRAPHIC_DATA] -- We make thin…" at bounding box center [1398, 227] width 228 height 42
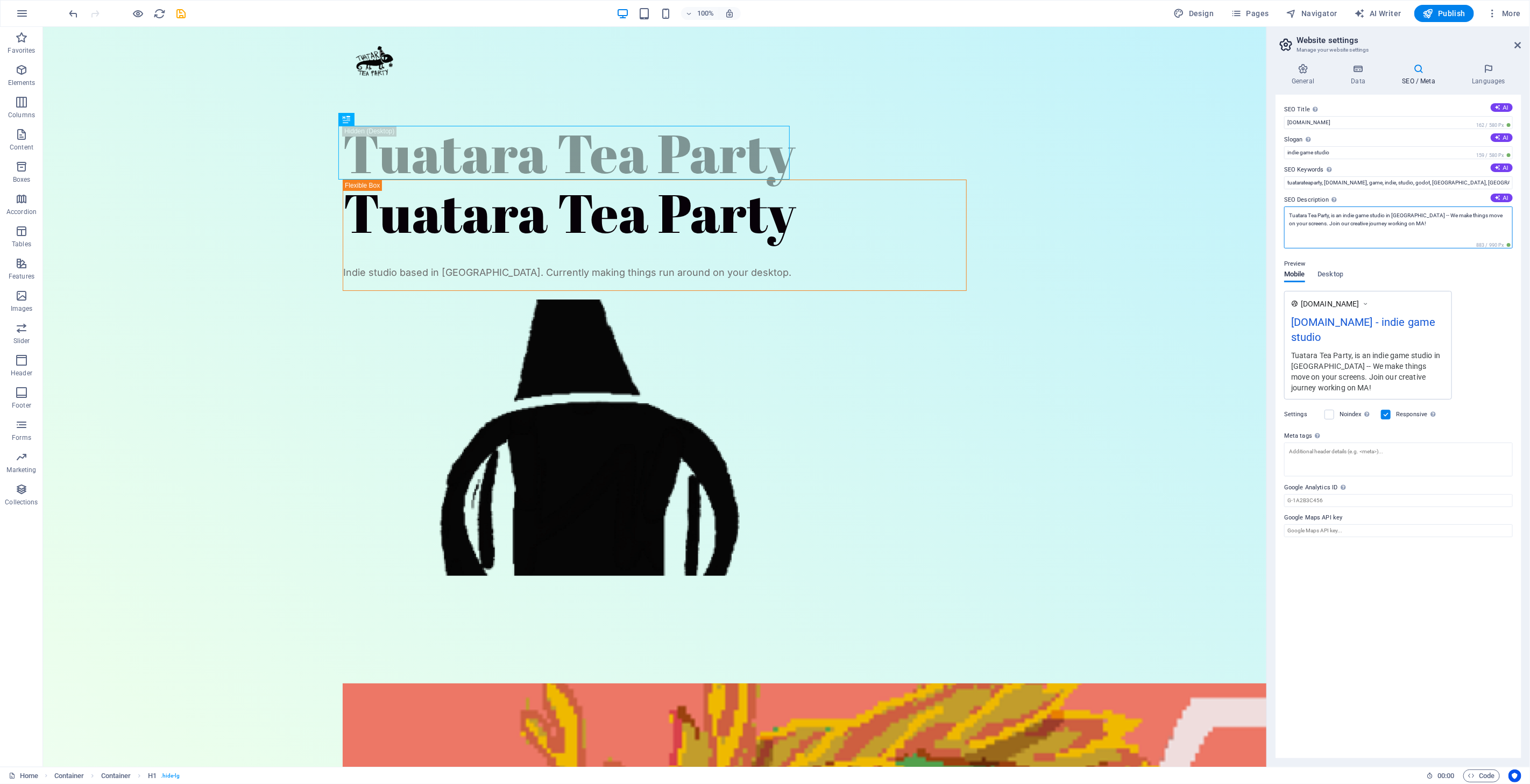
drag, startPoint x: 1415, startPoint y: 224, endPoint x: 1368, endPoint y: 227, distance: 47.1
click at [1368, 227] on textarea "Tuatara Tea Party, is an indie game studio in [GEOGRAPHIC_DATA] -- We make thin…" at bounding box center [1398, 227] width 228 height 42
type textarea "Tuatara Tea Party, is an indie game studio in [GEOGRAPHIC_DATA] -- We make thin…"
click at [1376, 267] on div "Preview Mobile Desktop [DOMAIN_NAME] [DOMAIN_NAME] - indie game studio Tuatara …" at bounding box center [1398, 316] width 228 height 151
click at [1408, 535] on div "SEO Title The title of your website - make it something that stands out in sear…" at bounding box center [1399, 426] width 246 height 663
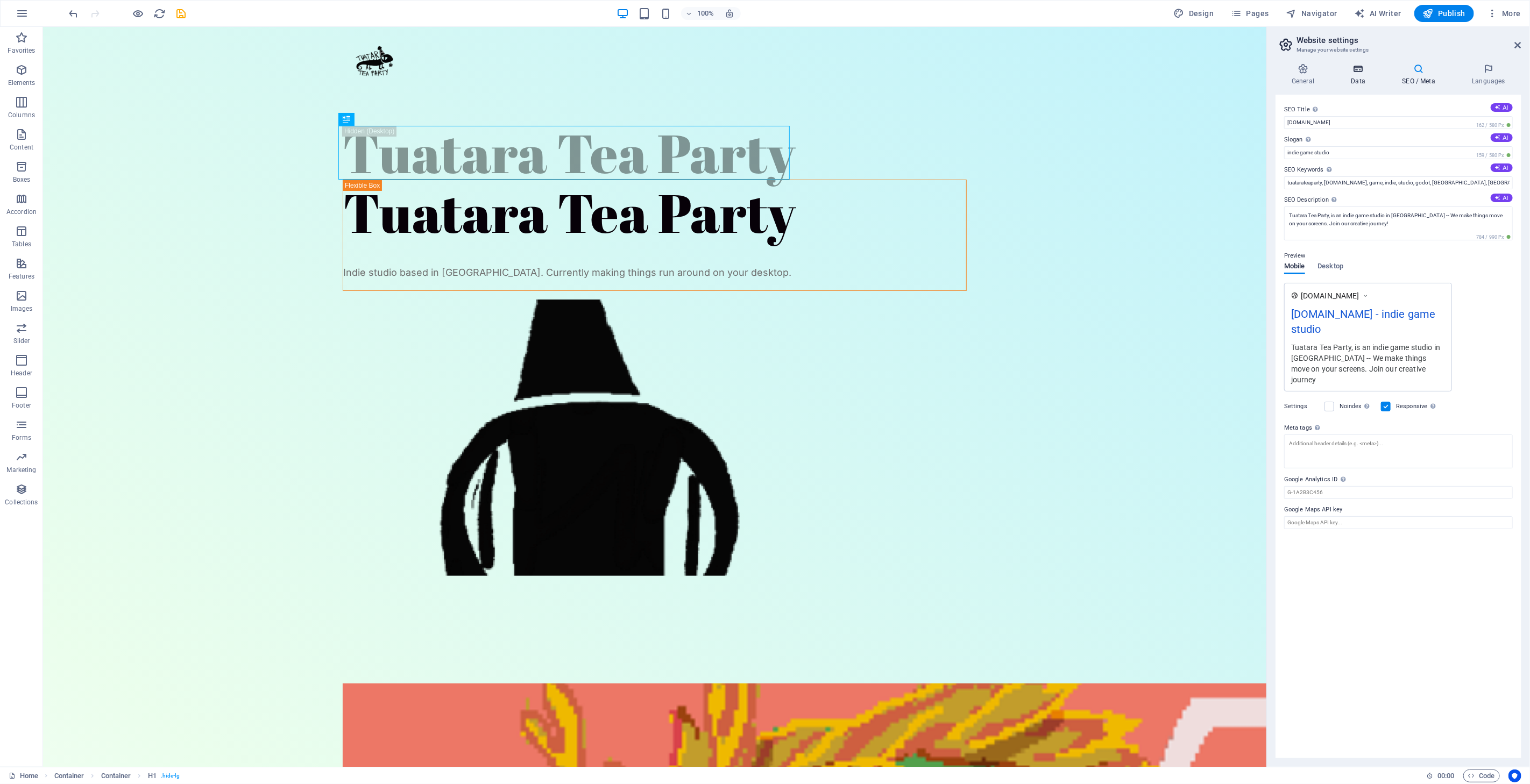
click at [1354, 84] on h4 "Data" at bounding box center [1360, 75] width 51 height 23
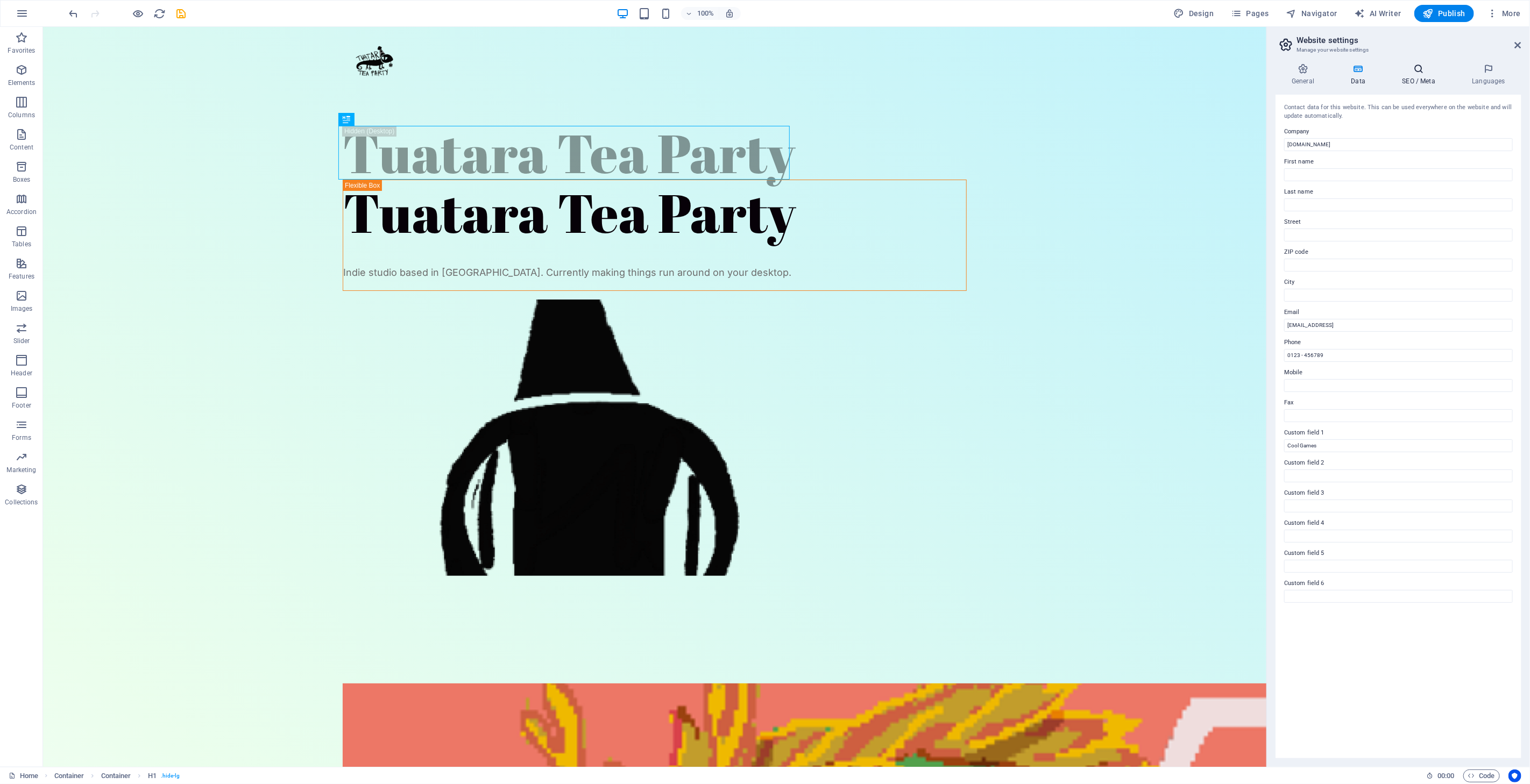
click at [1416, 76] on h4 "SEO / Meta" at bounding box center [1421, 75] width 70 height 23
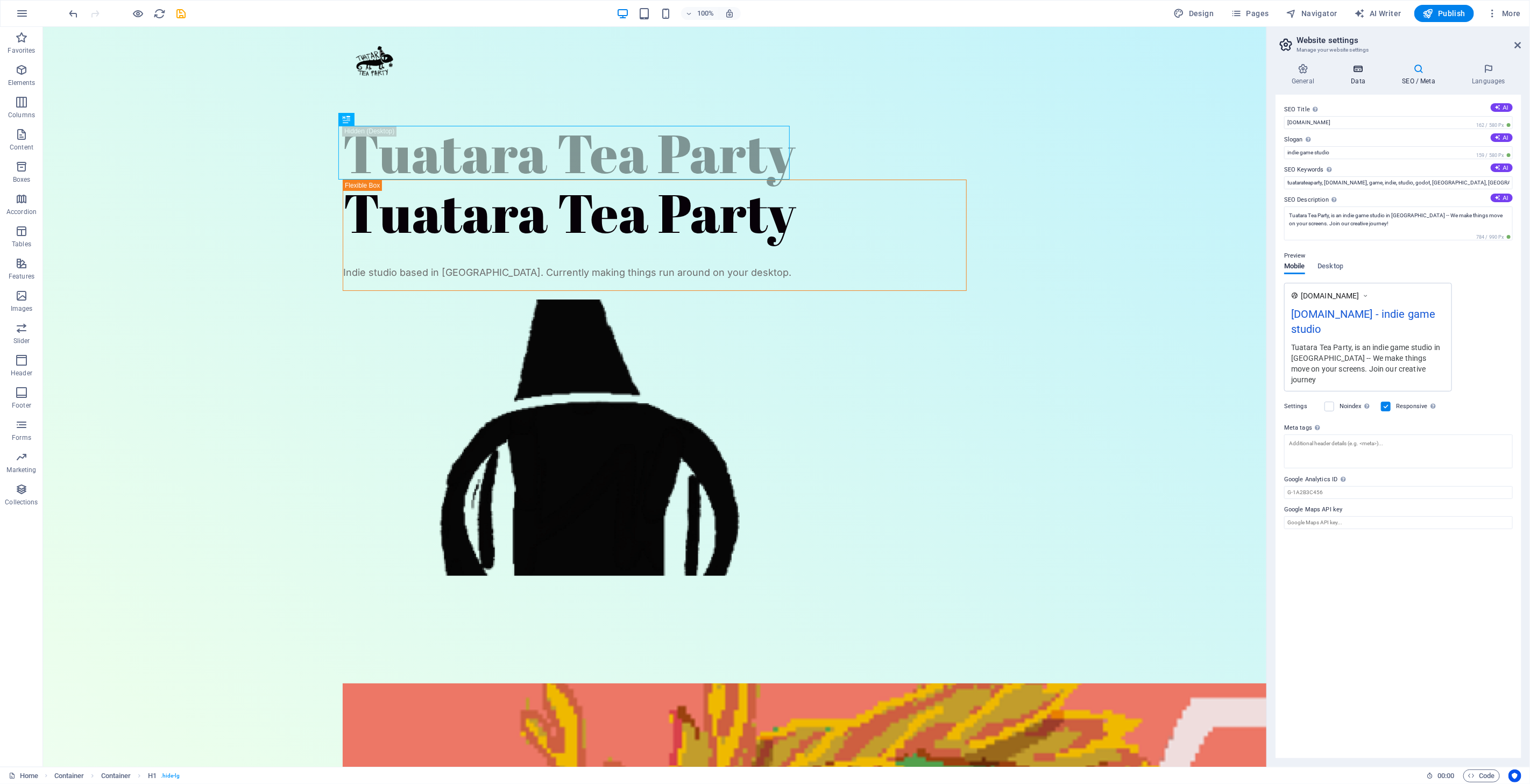
click at [1372, 72] on icon at bounding box center [1359, 69] width 47 height 11
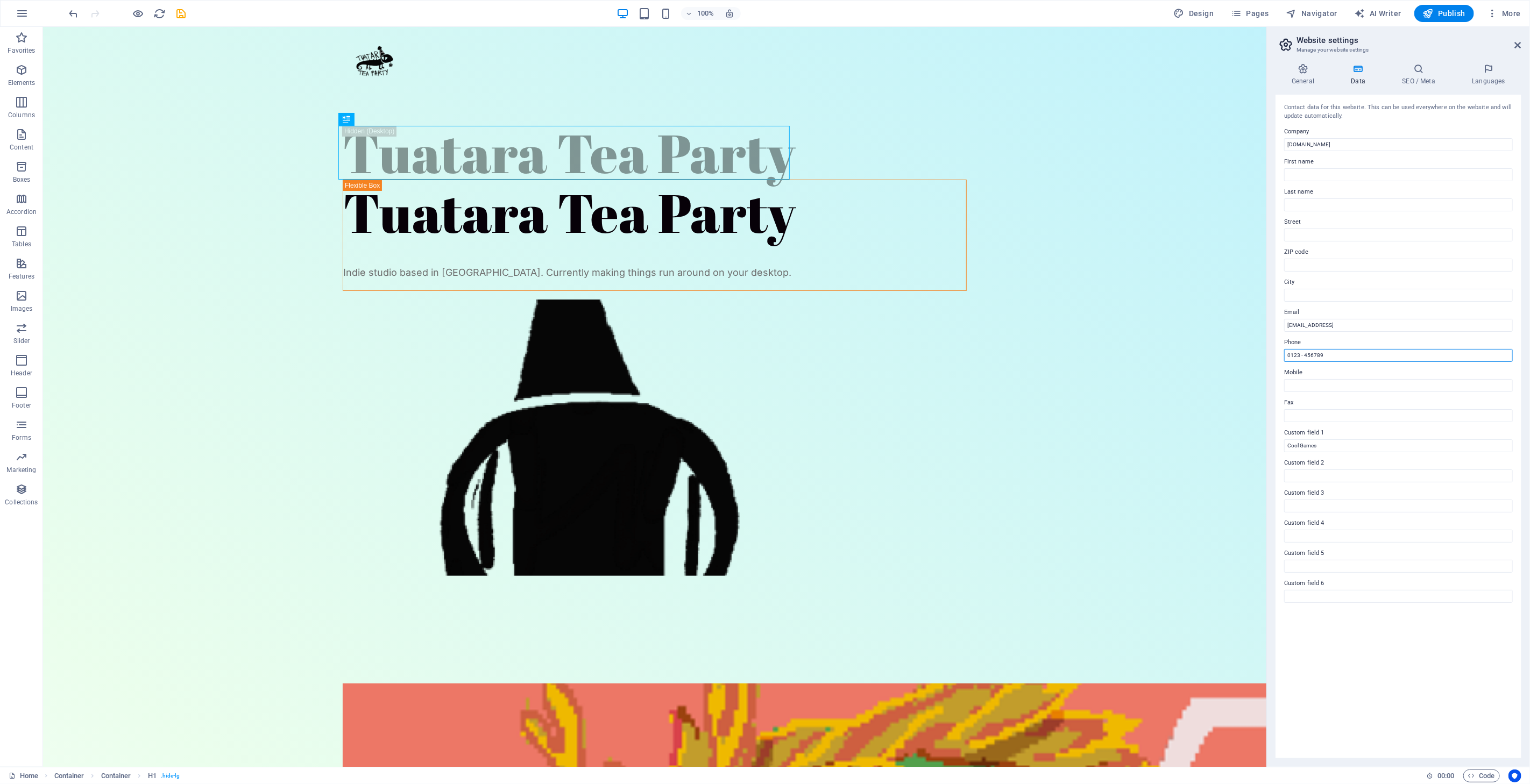
drag, startPoint x: 1331, startPoint y: 380, endPoint x: 1222, endPoint y: 361, distance: 110.6
click at [1387, 302] on div "Contact data for this website. This can be used everywhere on the website and w…" at bounding box center [1399, 426] width 246 height 663
drag, startPoint x: 1466, startPoint y: 349, endPoint x: 1450, endPoint y: 359, distance: 18.9
click at [1445, 386] on input "Mobile" at bounding box center [1398, 385] width 228 height 13
click at [1327, 434] on label "Custom field 1" at bounding box center [1398, 432] width 228 height 13
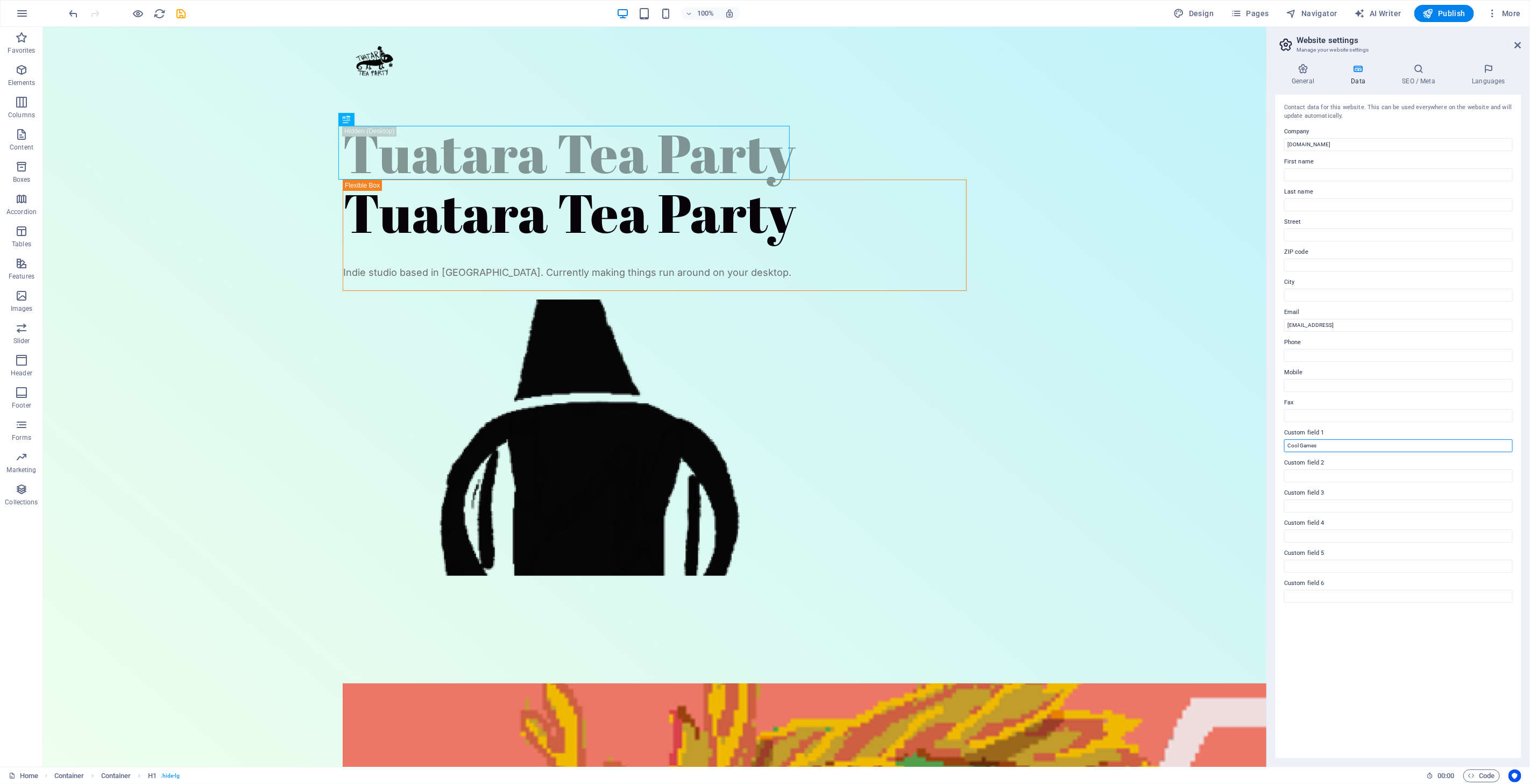
click at [1327, 439] on input "Cool Games" at bounding box center [1398, 445] width 228 height 13
click at [1305, 76] on h4 "General" at bounding box center [1305, 75] width 59 height 23
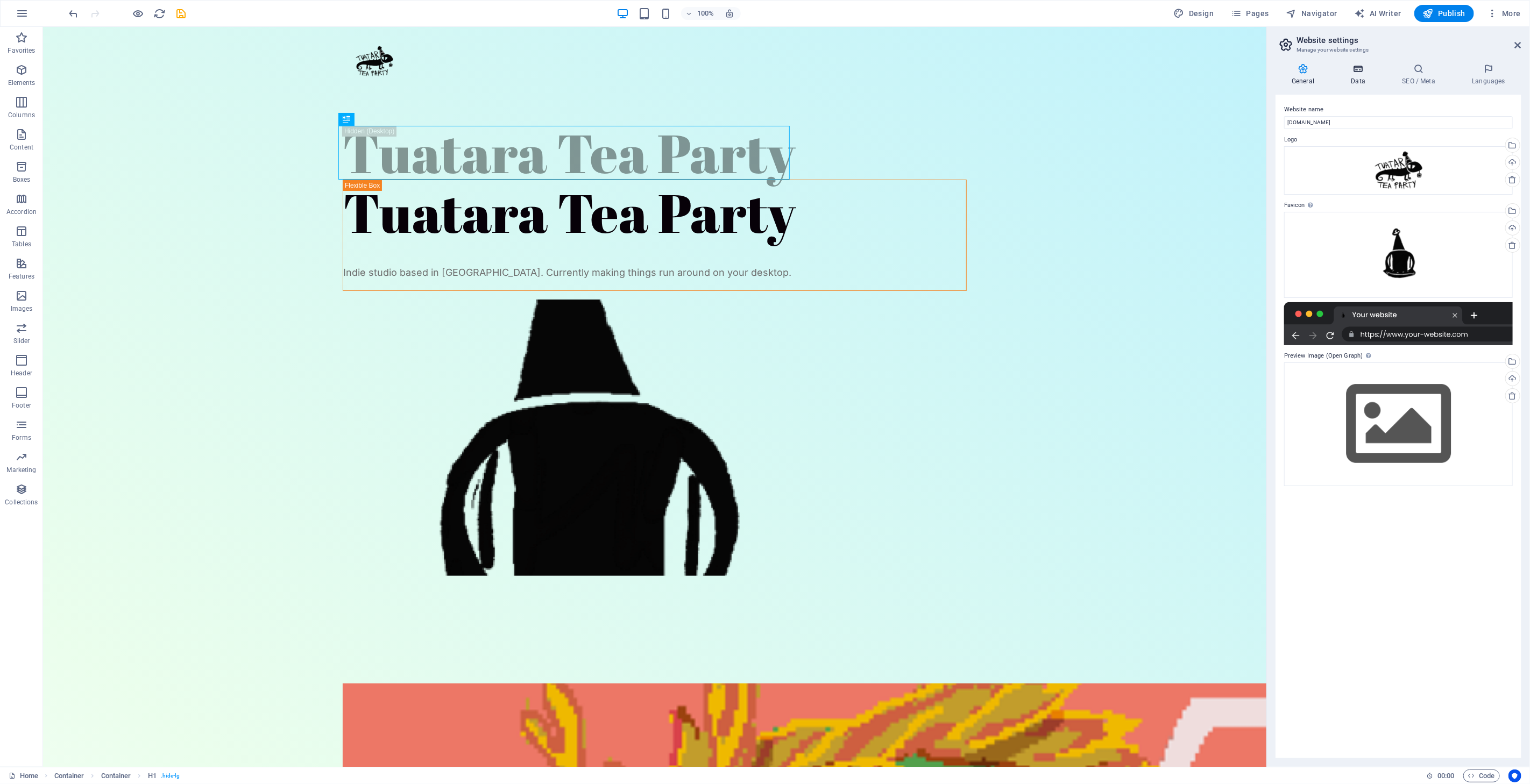
click at [1359, 70] on icon at bounding box center [1359, 69] width 47 height 11
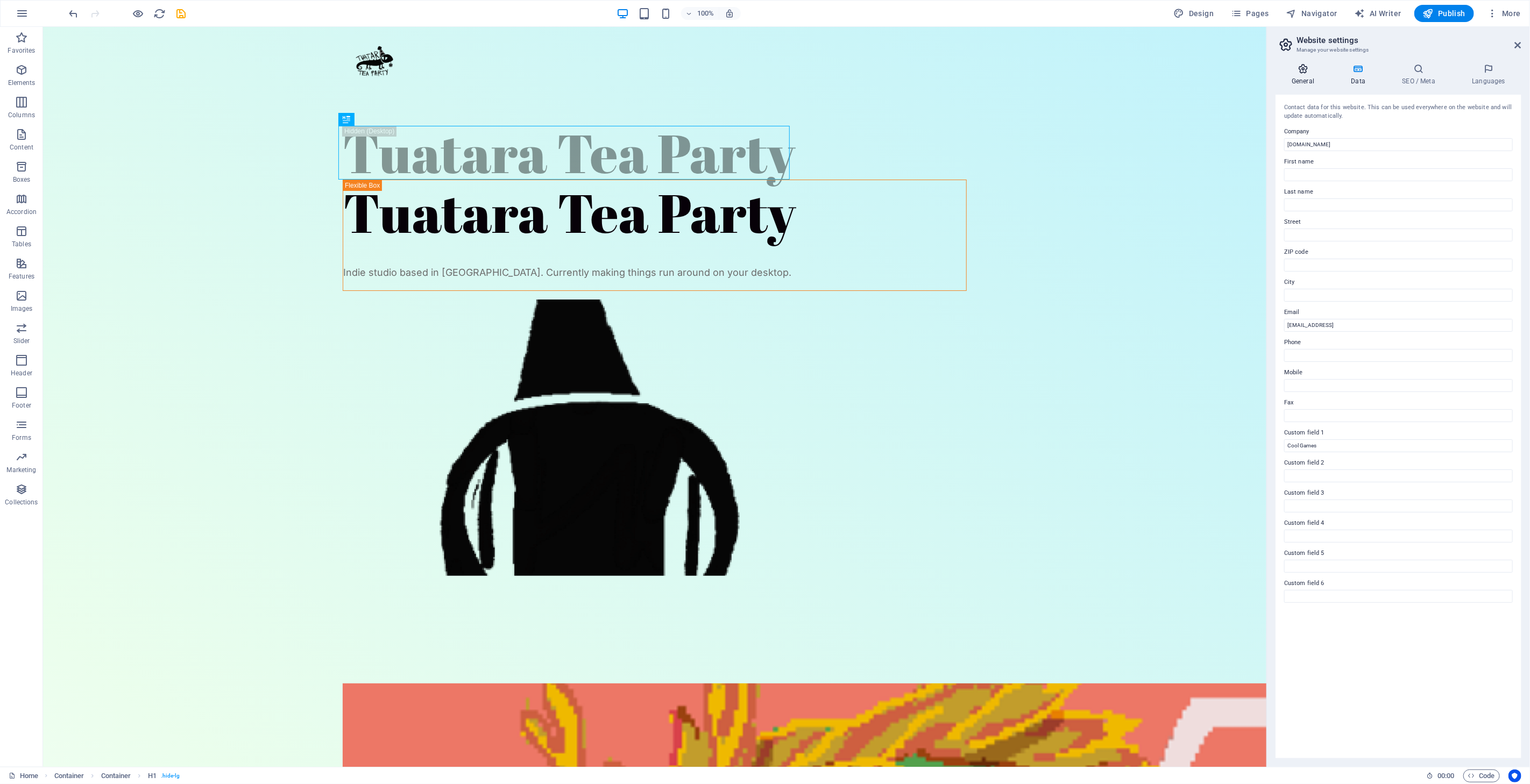
click at [1310, 69] on icon at bounding box center [1303, 69] width 55 height 11
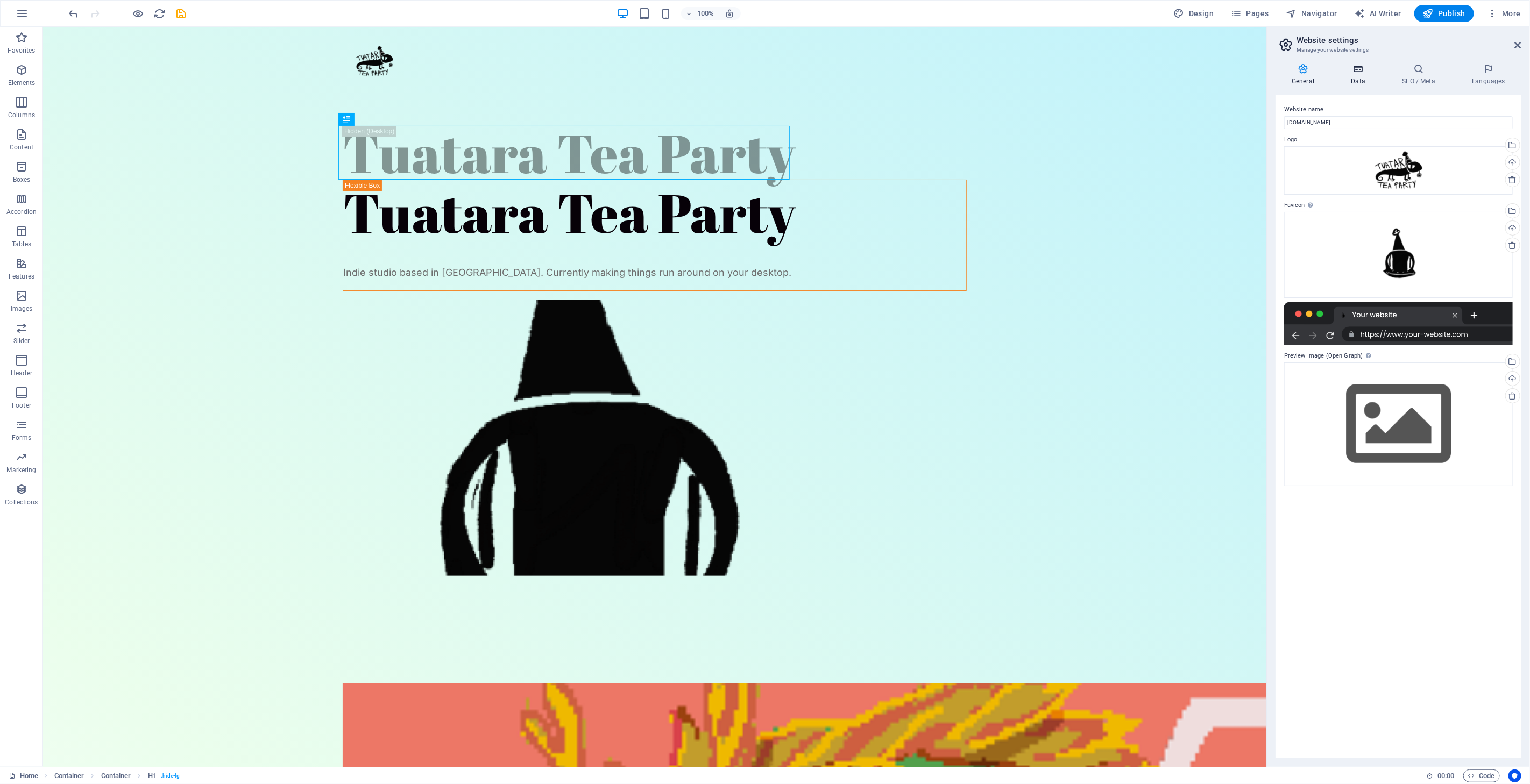
click at [1367, 64] on icon at bounding box center [1359, 69] width 47 height 11
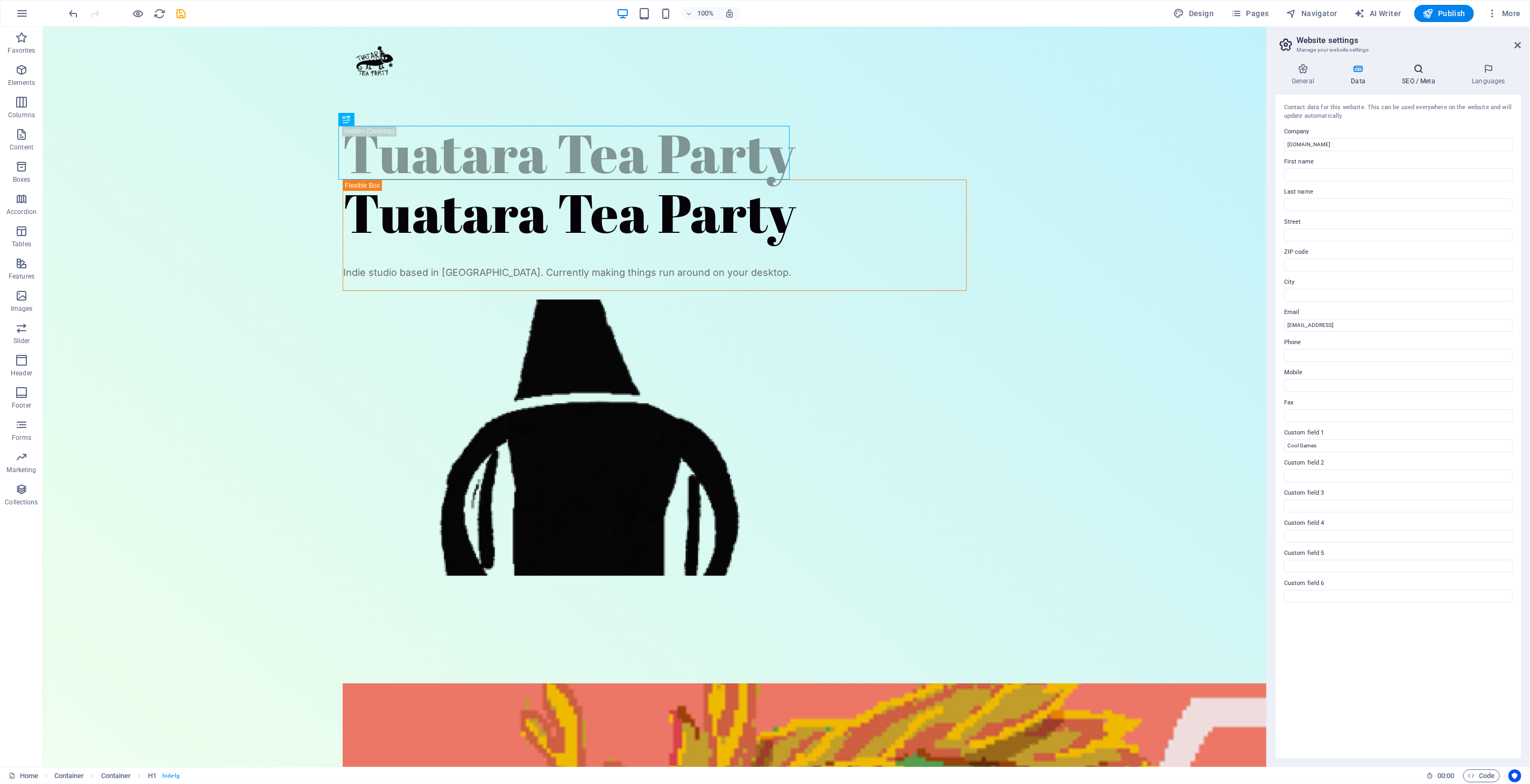
click at [1434, 67] on icon at bounding box center [1418, 69] width 66 height 11
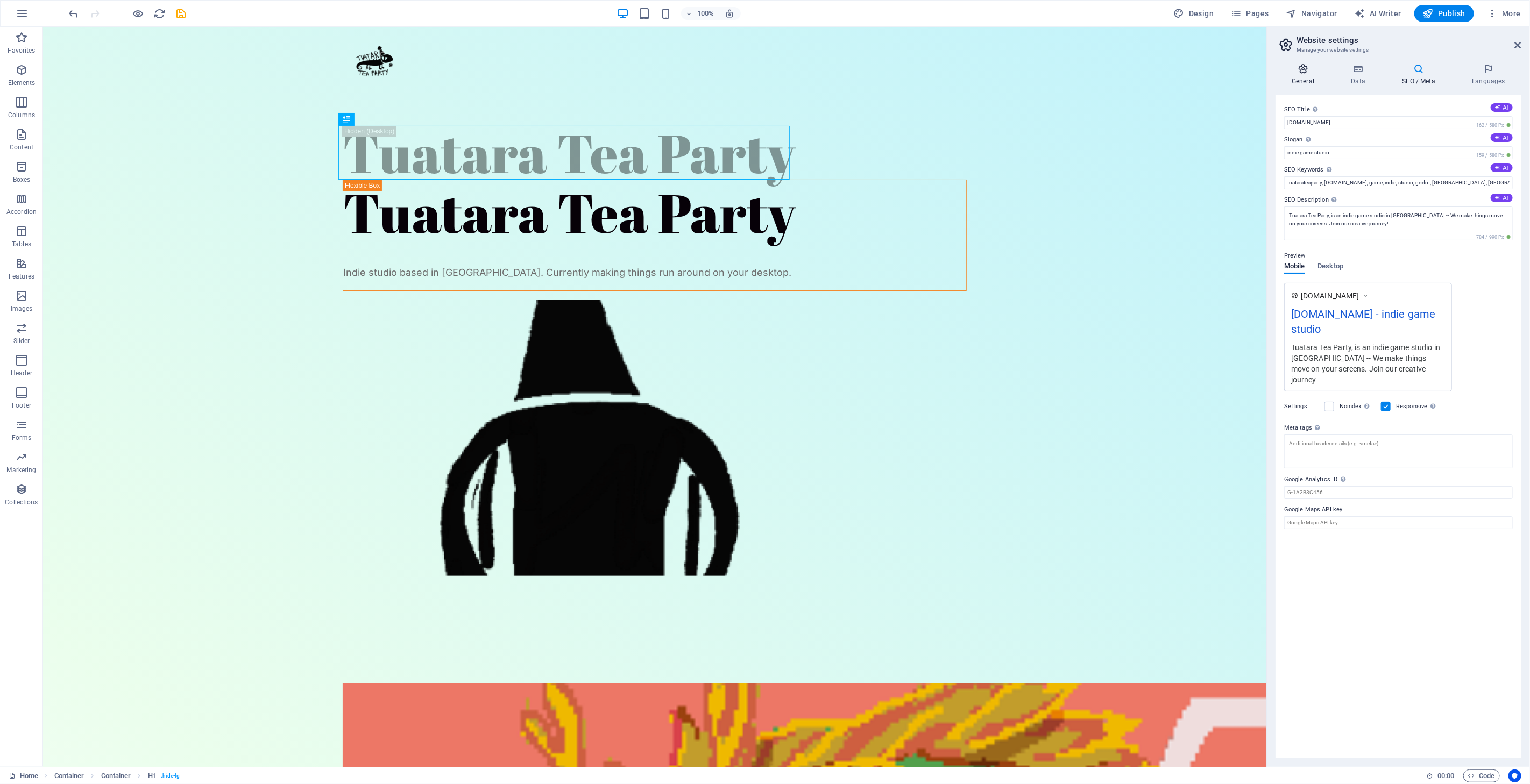
click at [1289, 67] on icon at bounding box center [1303, 69] width 55 height 11
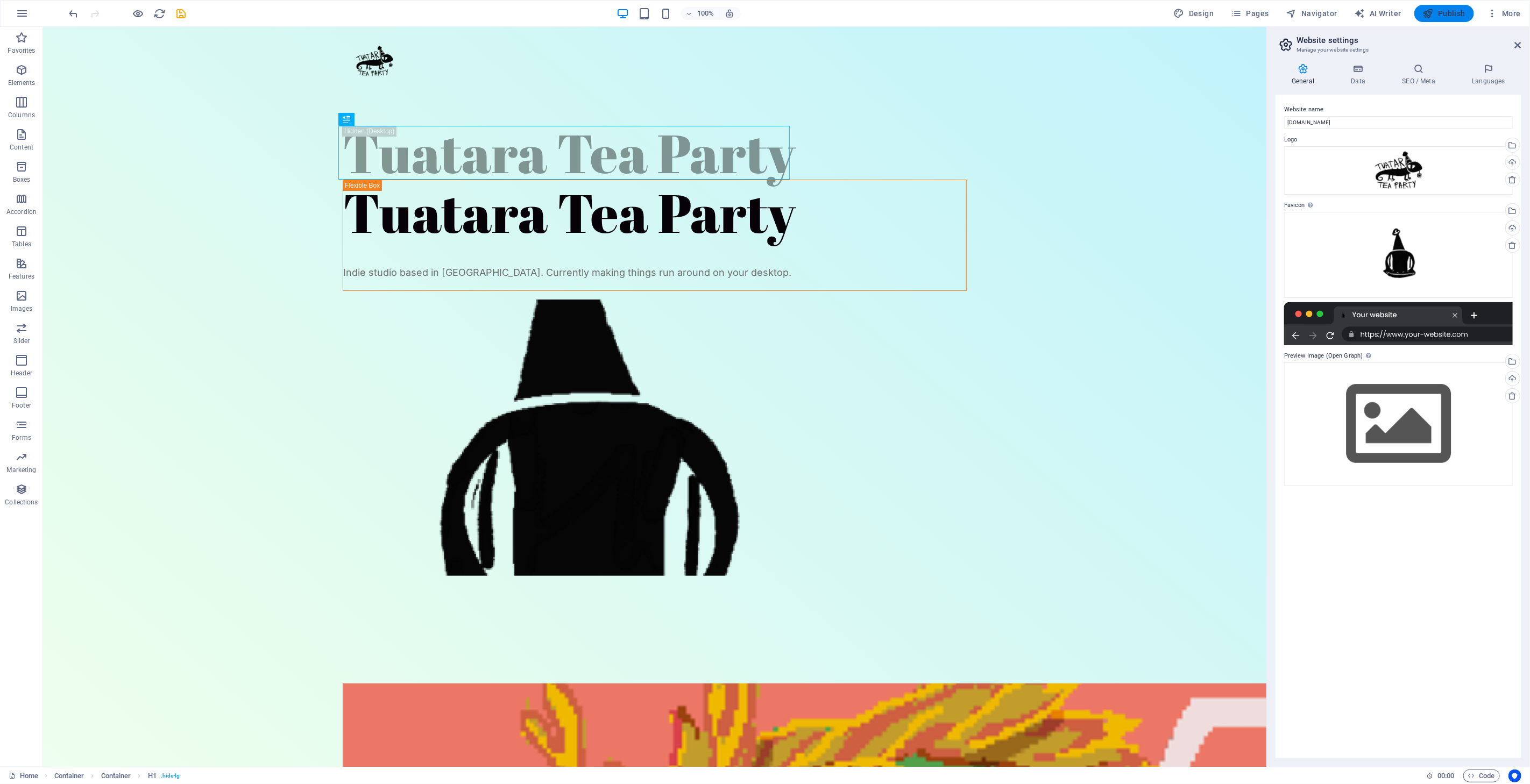
click at [1442, 17] on span "Publish" at bounding box center [1444, 14] width 42 height 11
